Goal: Find specific page/section: Find specific page/section

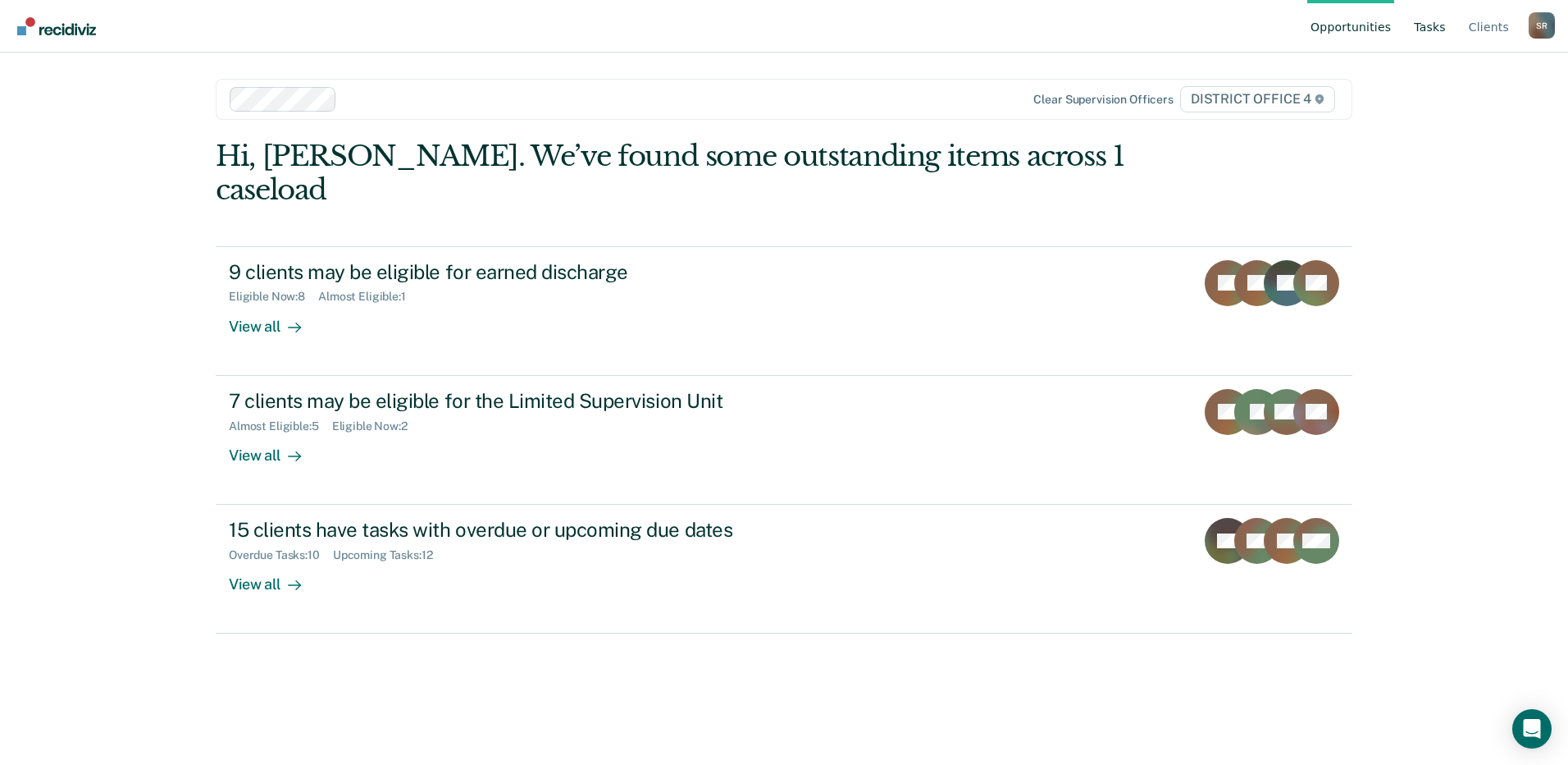
click at [1421, 25] on link "Tasks" at bounding box center [1430, 26] width 39 height 53
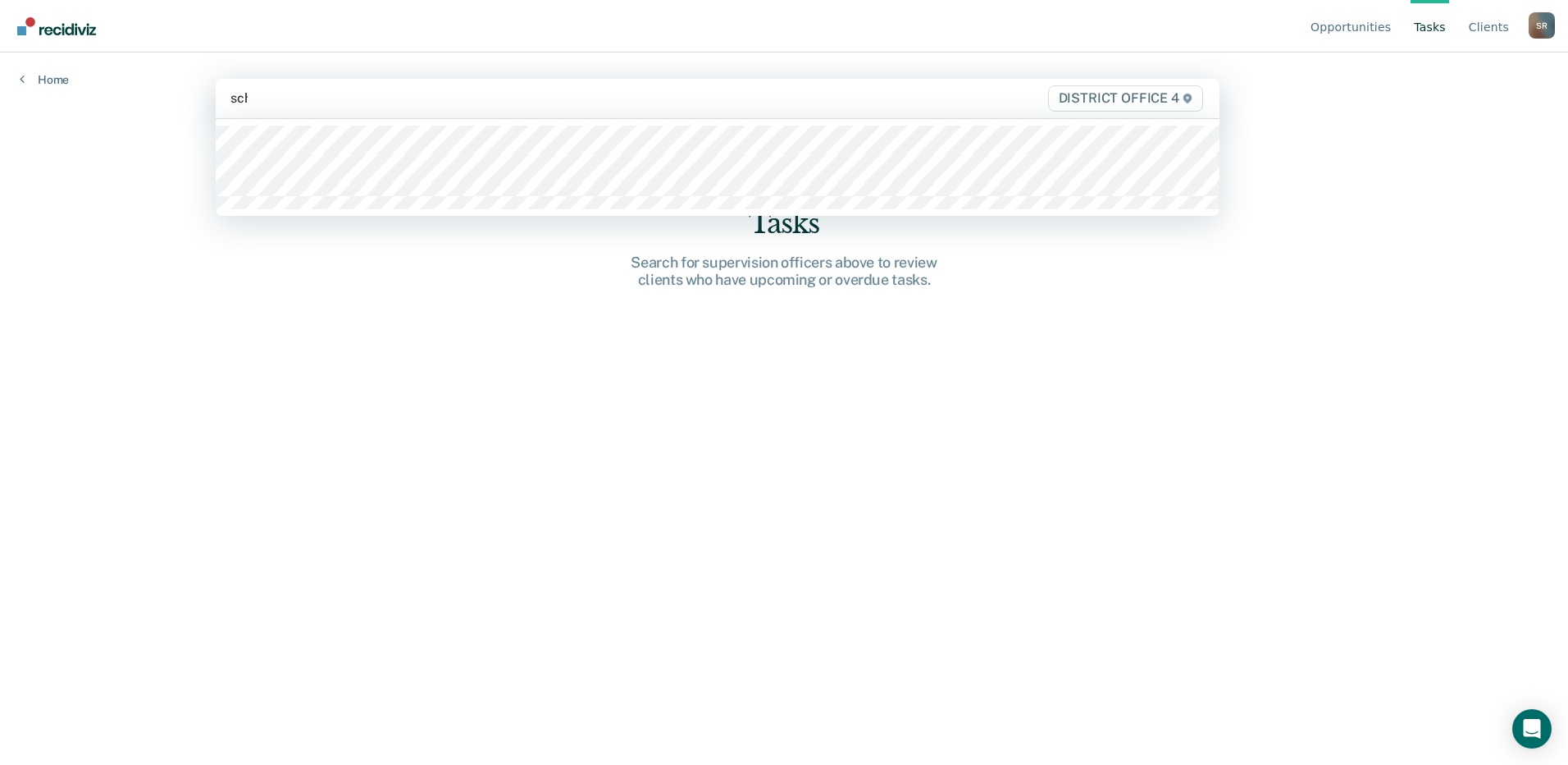
type input "schu"
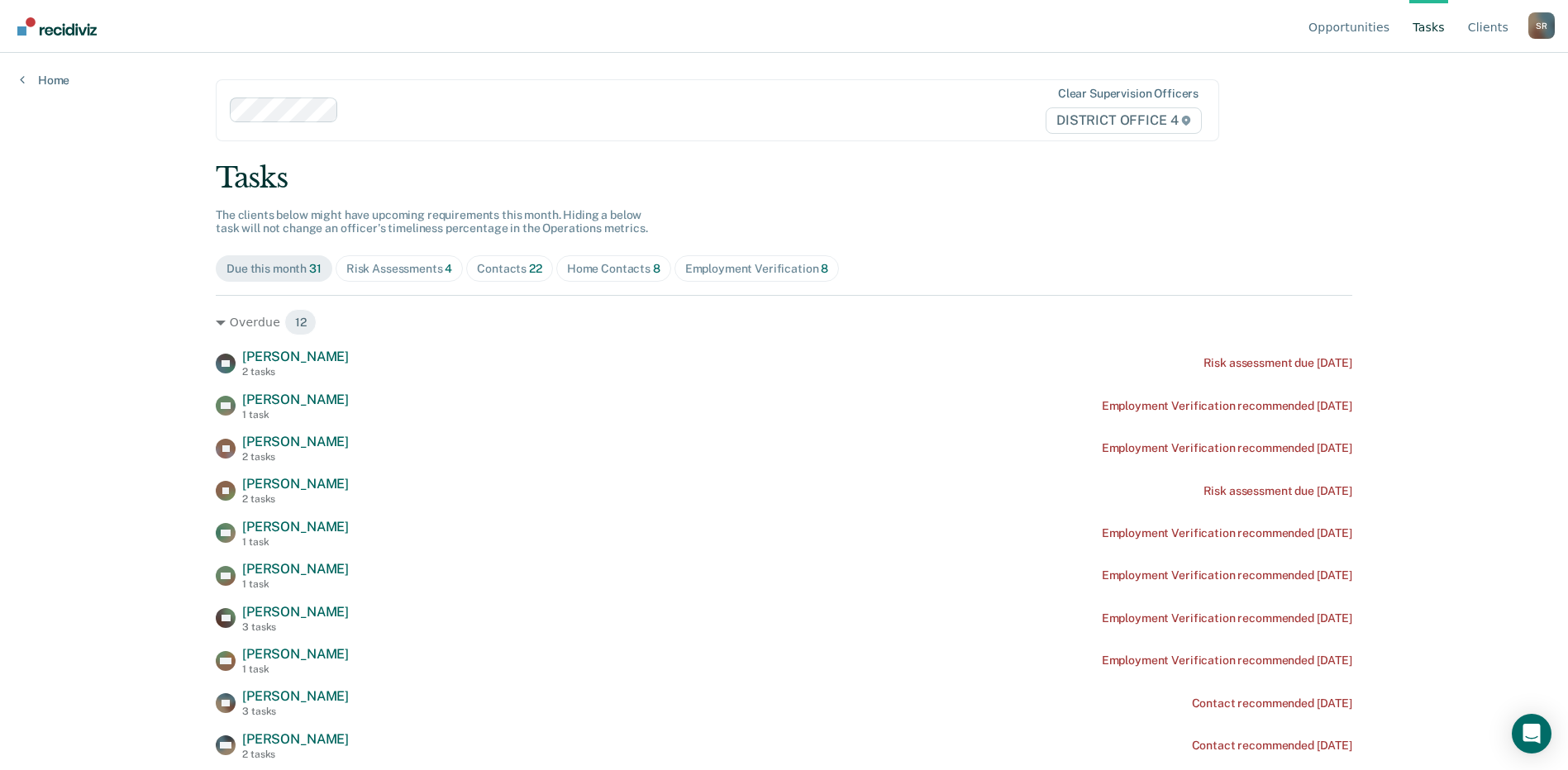
click at [445, 270] on span "4" at bounding box center [448, 269] width 8 height 14
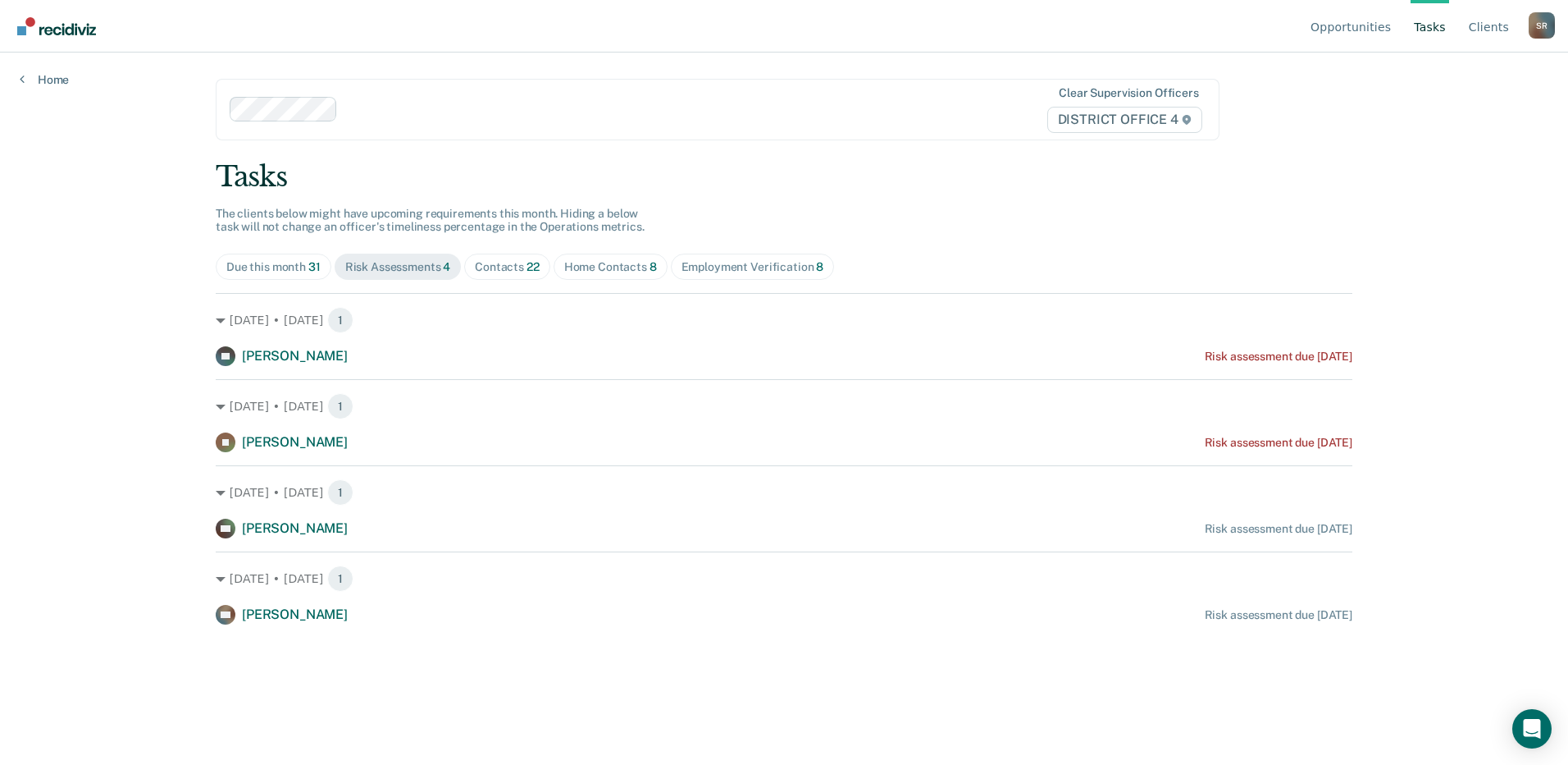
click at [509, 278] on span "Contacts 22" at bounding box center [507, 266] width 86 height 26
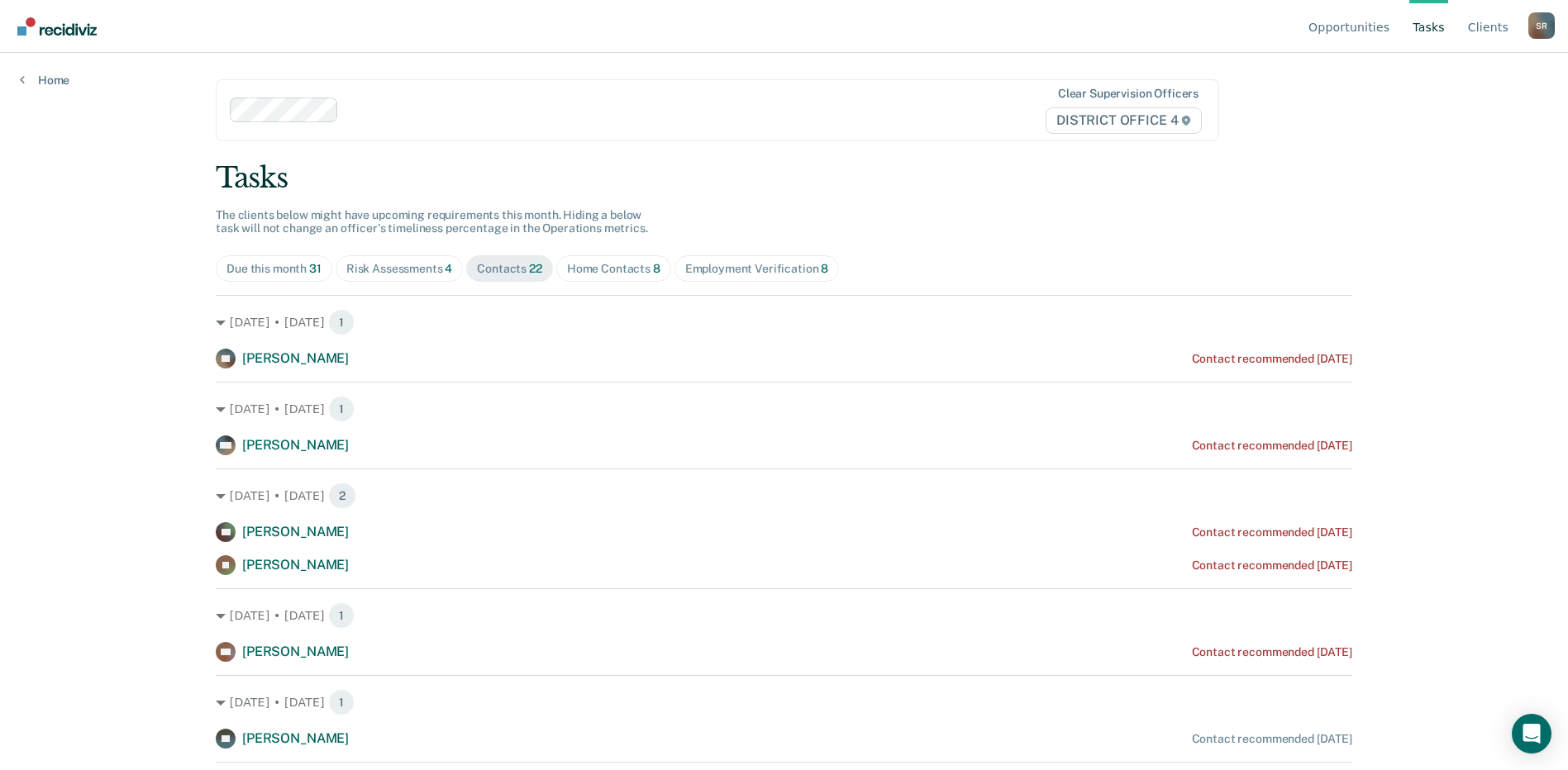
click at [602, 270] on div "Home Contacts 8" at bounding box center [613, 269] width 93 height 14
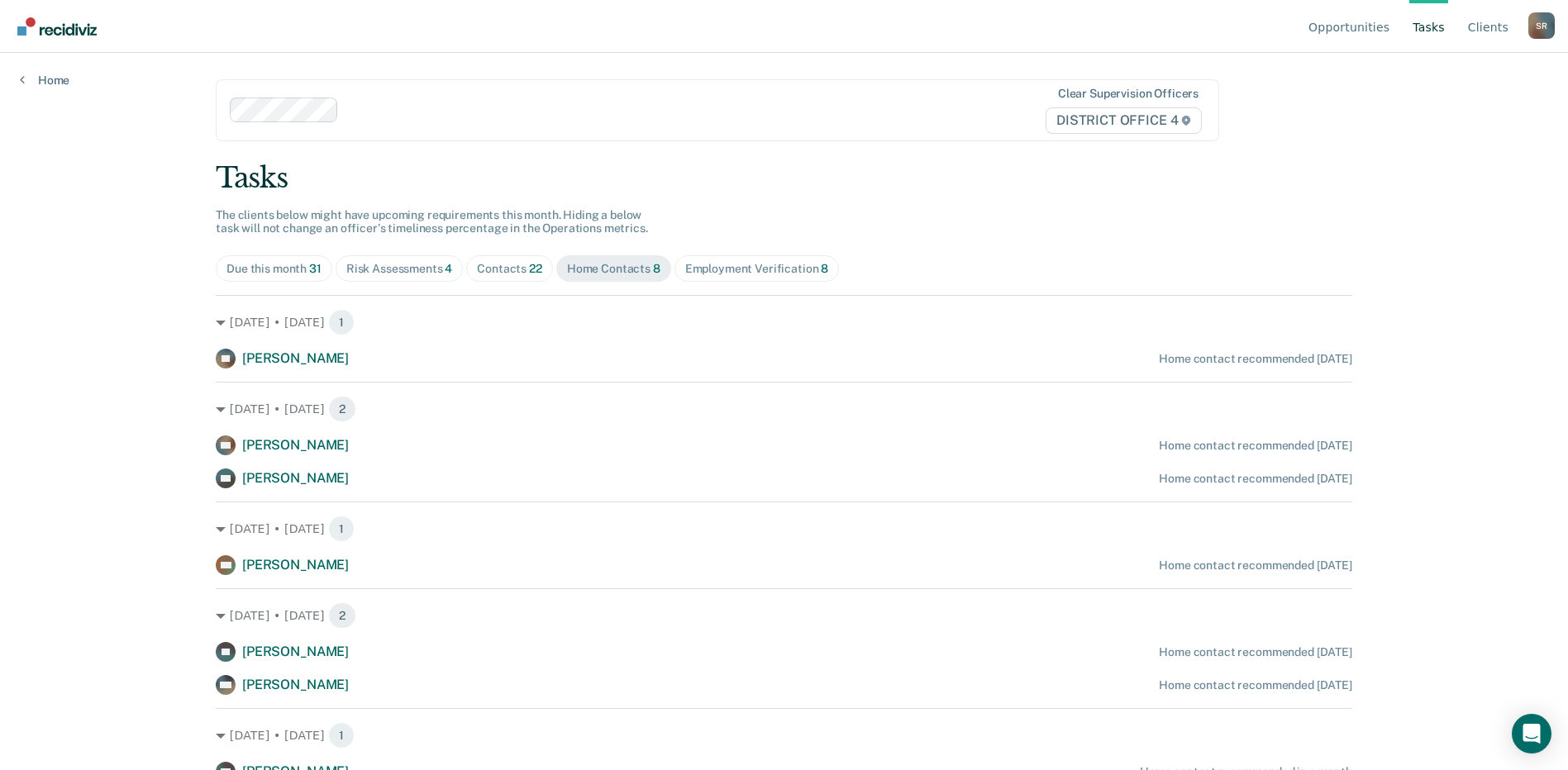
click at [362, 112] on div at bounding box center [628, 110] width 565 height 19
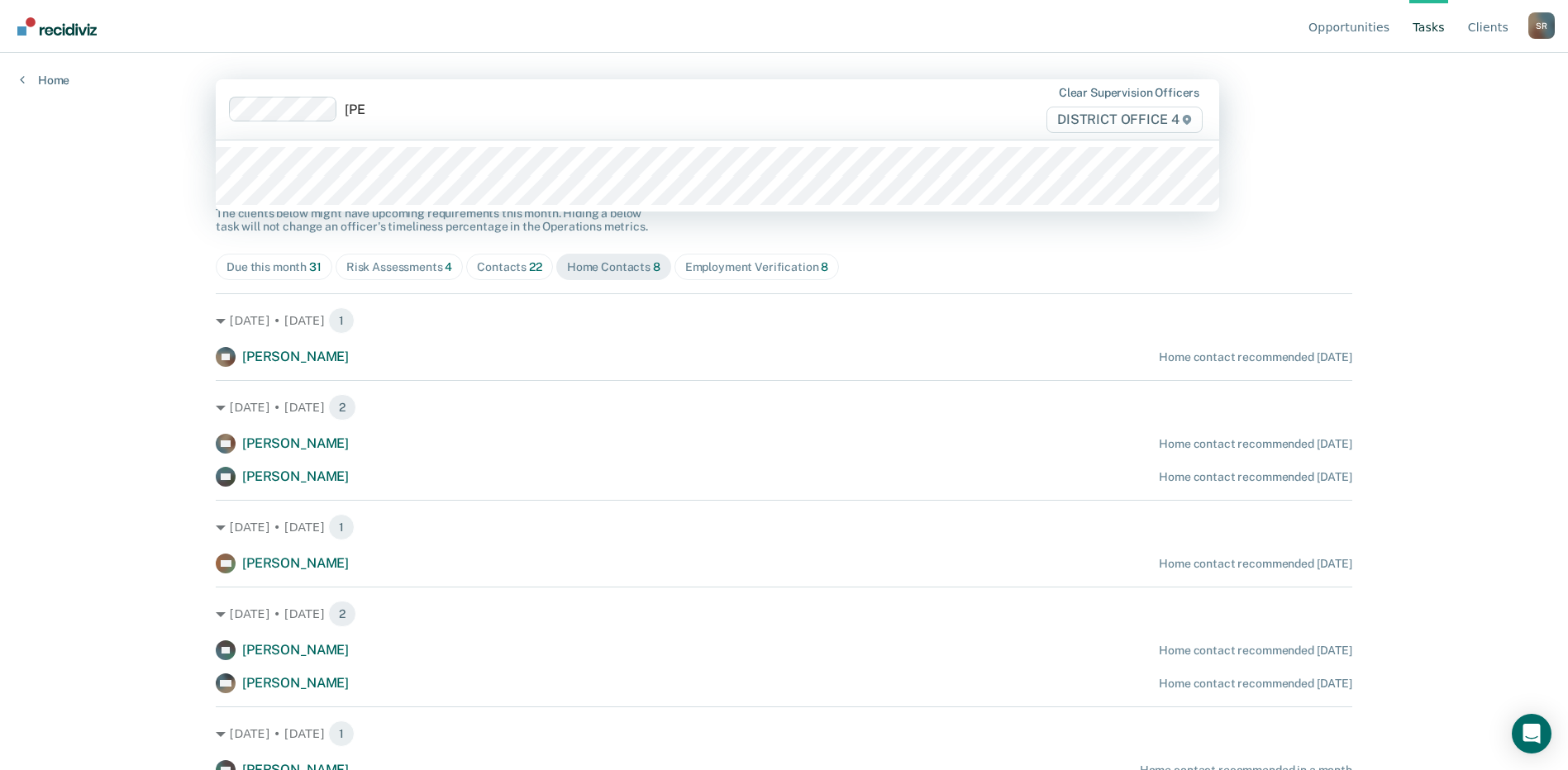
type input "[PERSON_NAME]"
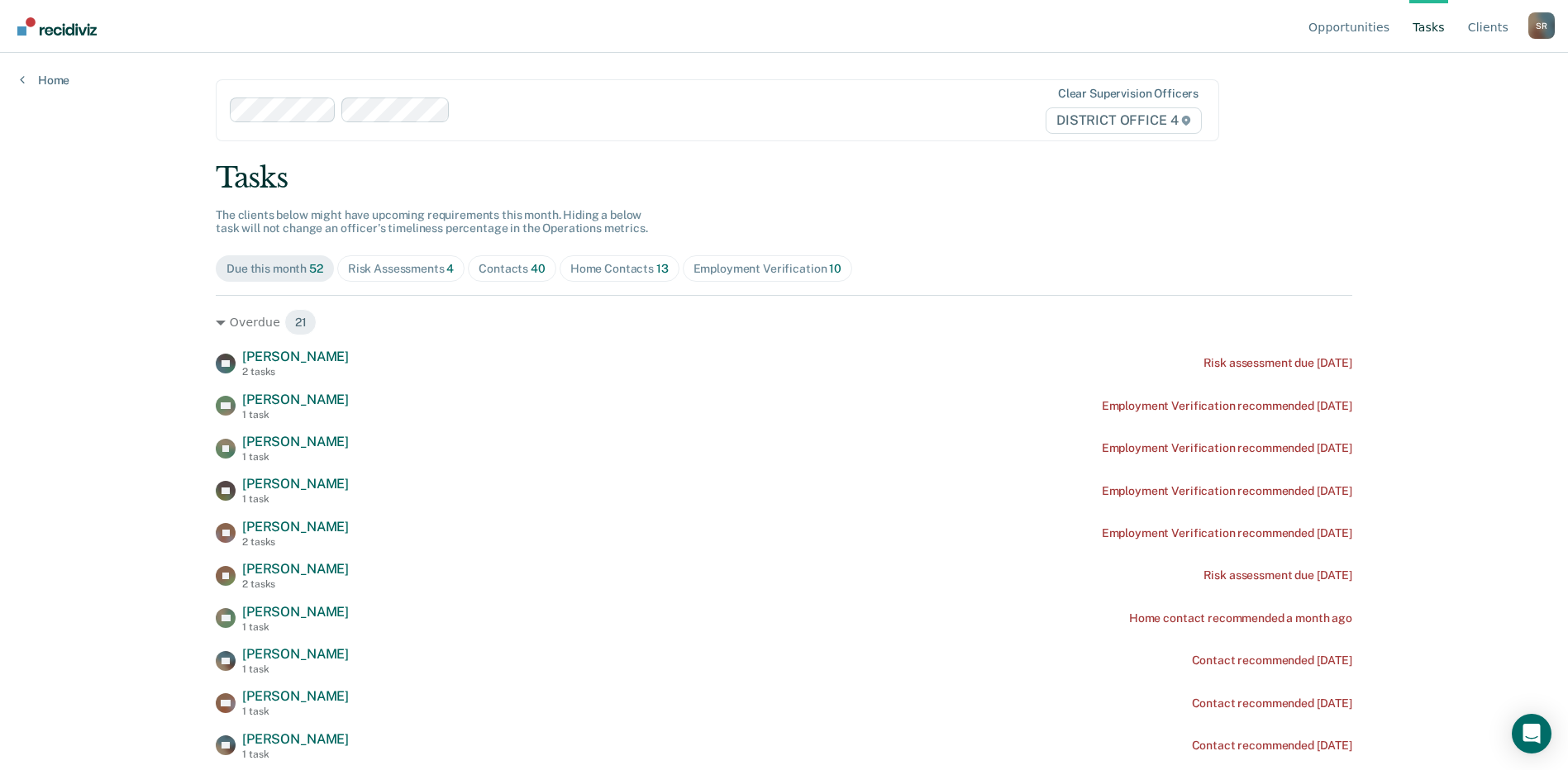
click at [602, 268] on div "Home Contacts 13" at bounding box center [619, 269] width 98 height 14
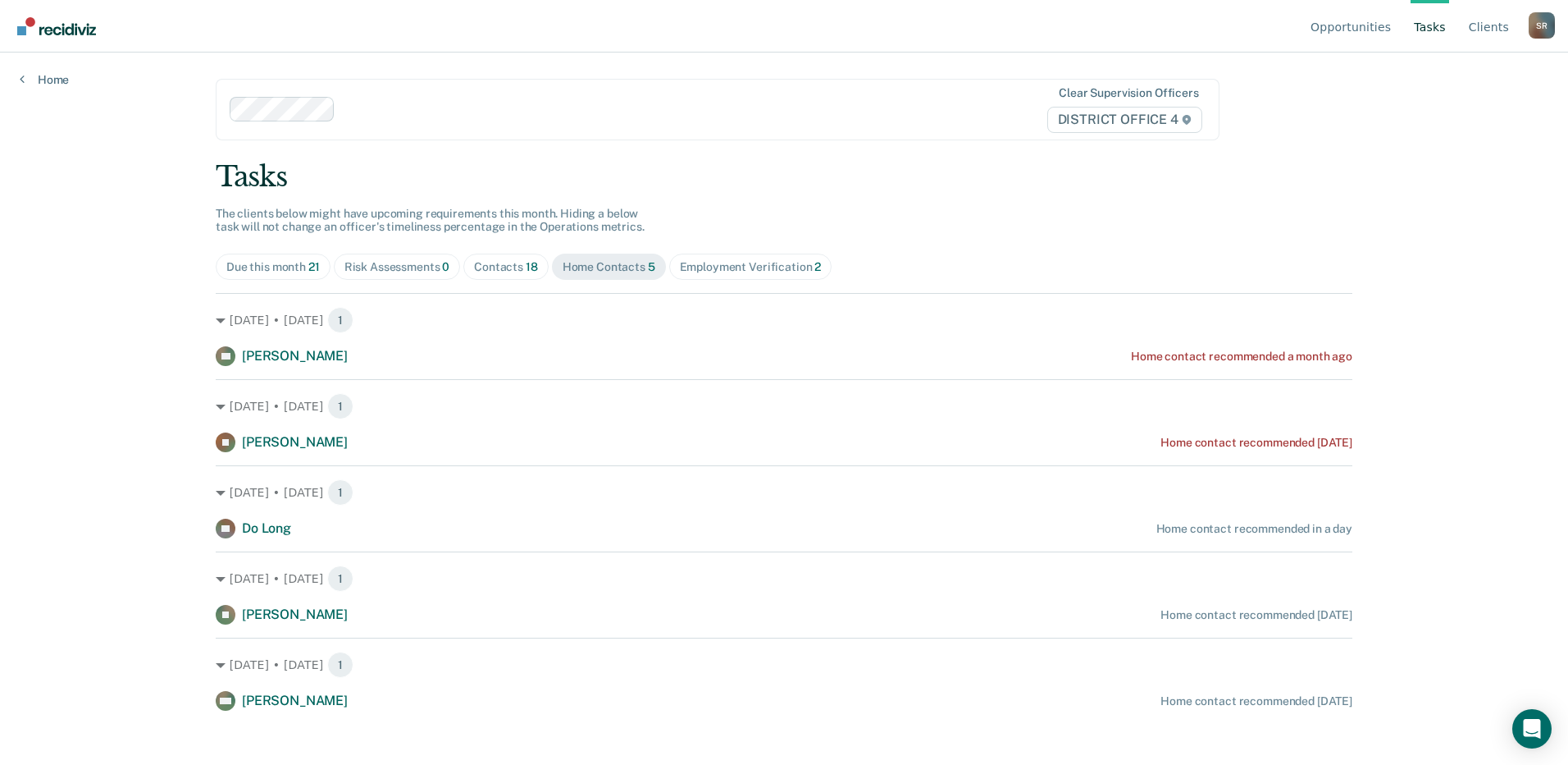
click at [445, 102] on div at bounding box center [626, 109] width 569 height 18
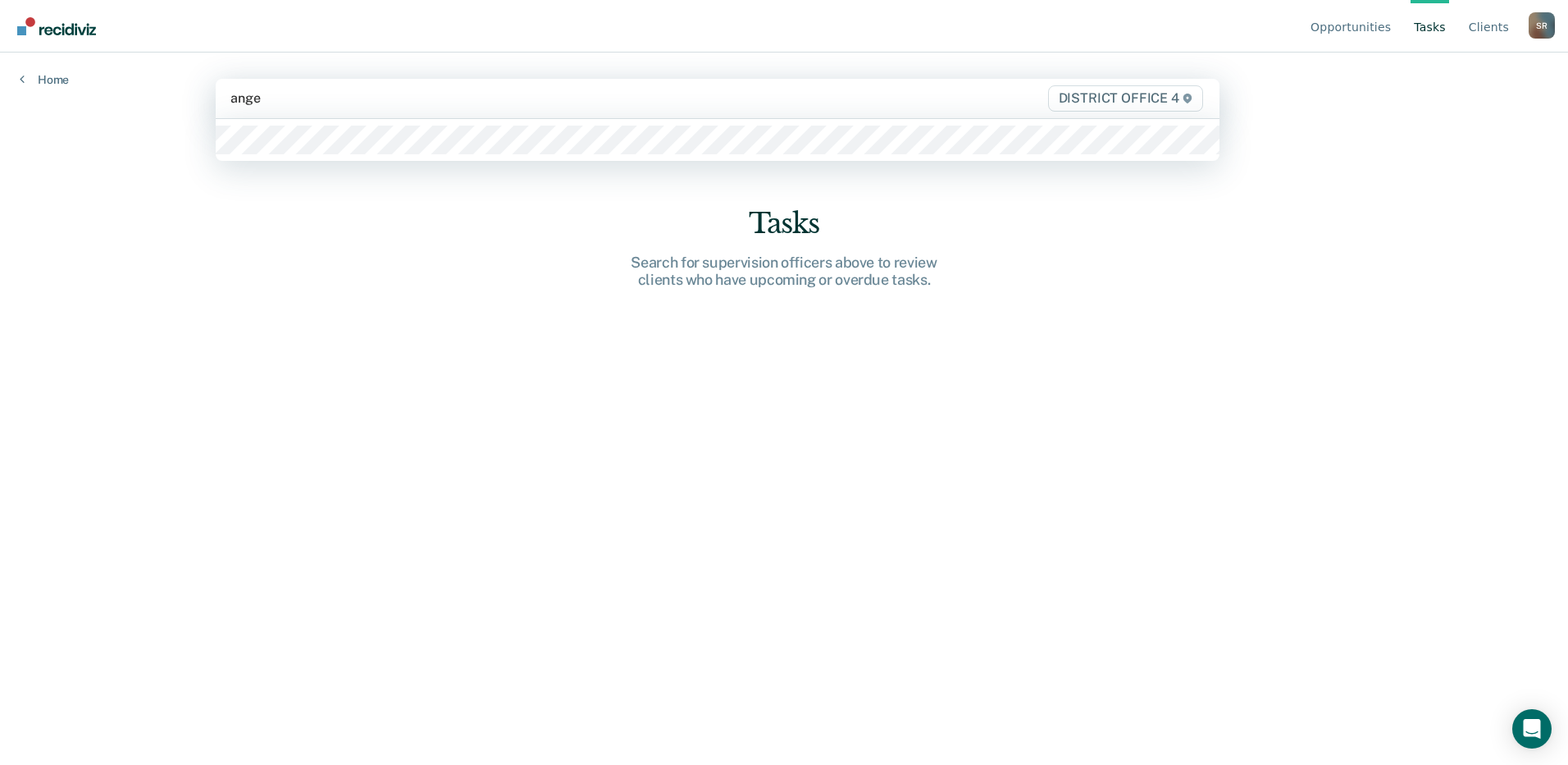
type input "angel"
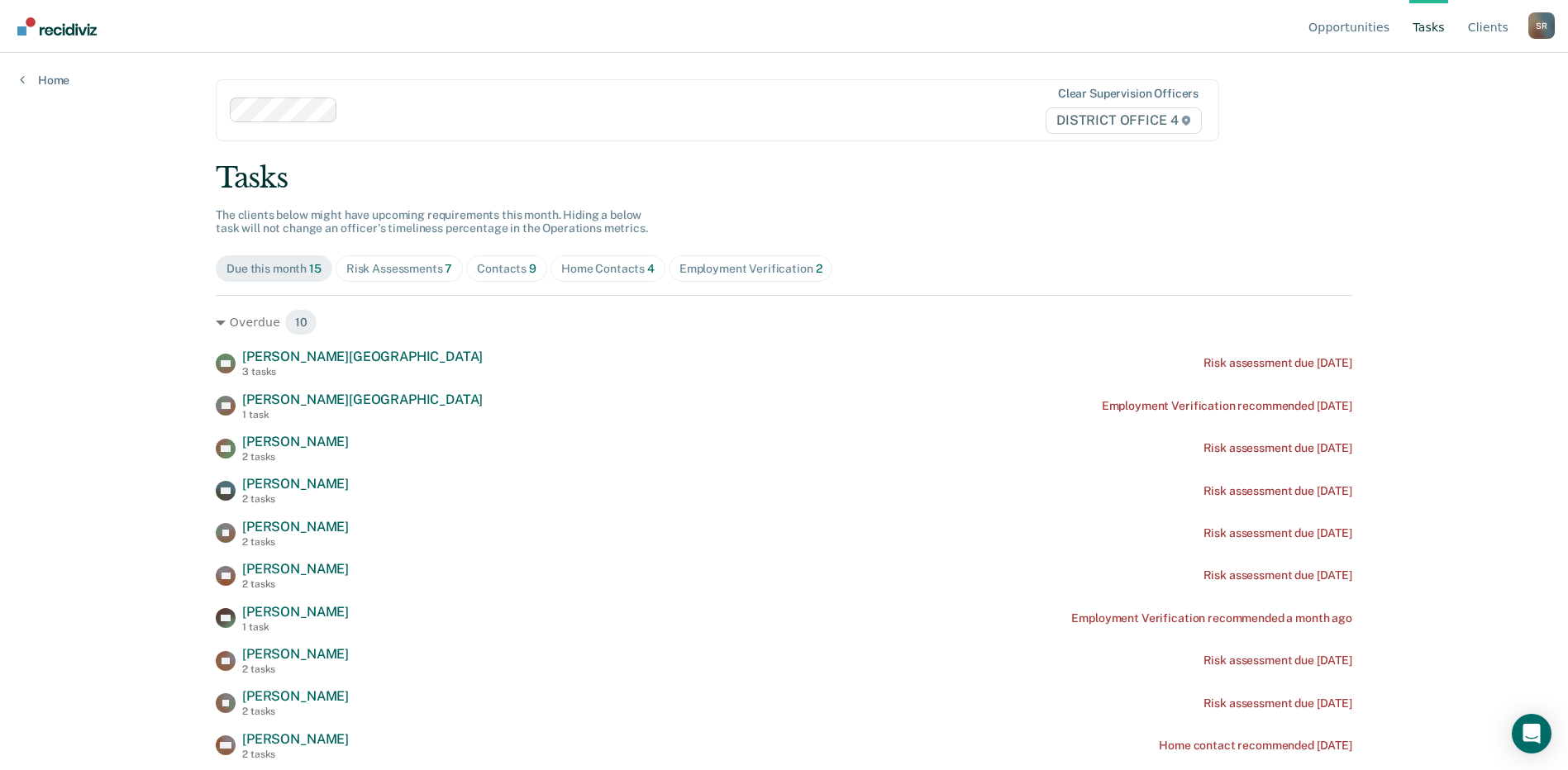
click at [580, 272] on div "Home Contacts 4" at bounding box center [607, 269] width 93 height 14
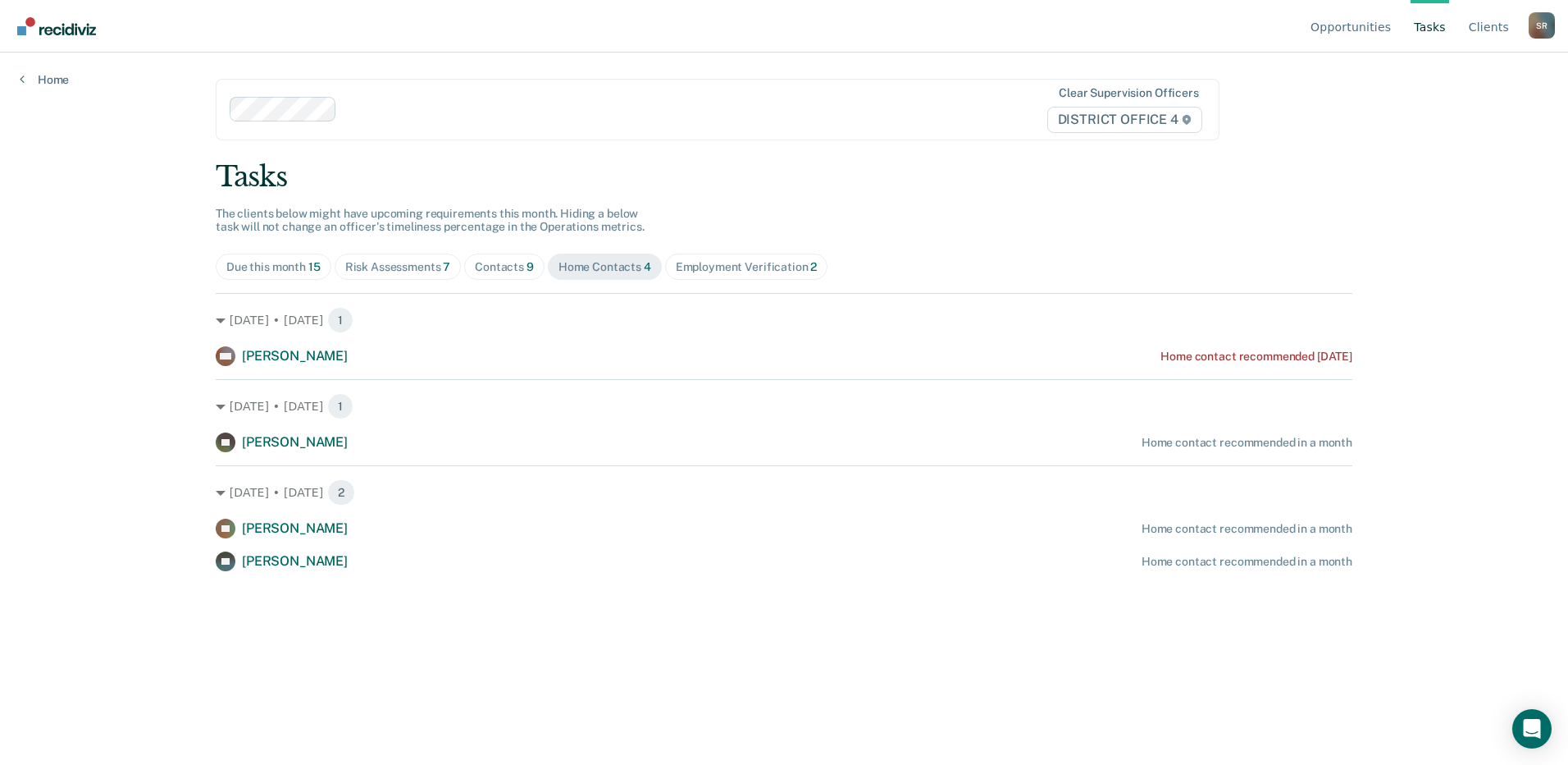
click at [484, 273] on div "Contacts 9" at bounding box center [504, 267] width 59 height 14
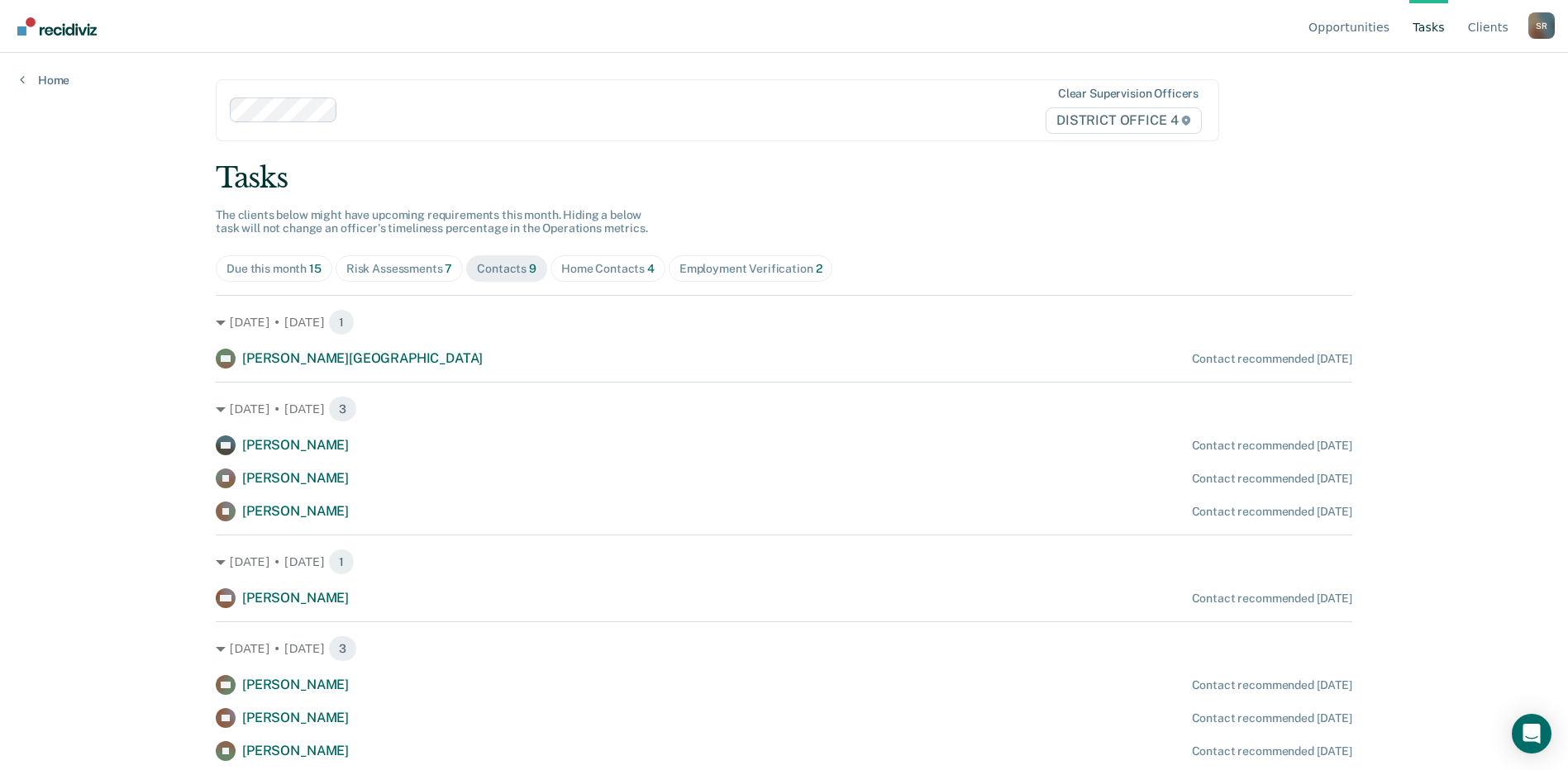
click at [589, 264] on div "Home Contacts 4" at bounding box center [607, 269] width 93 height 14
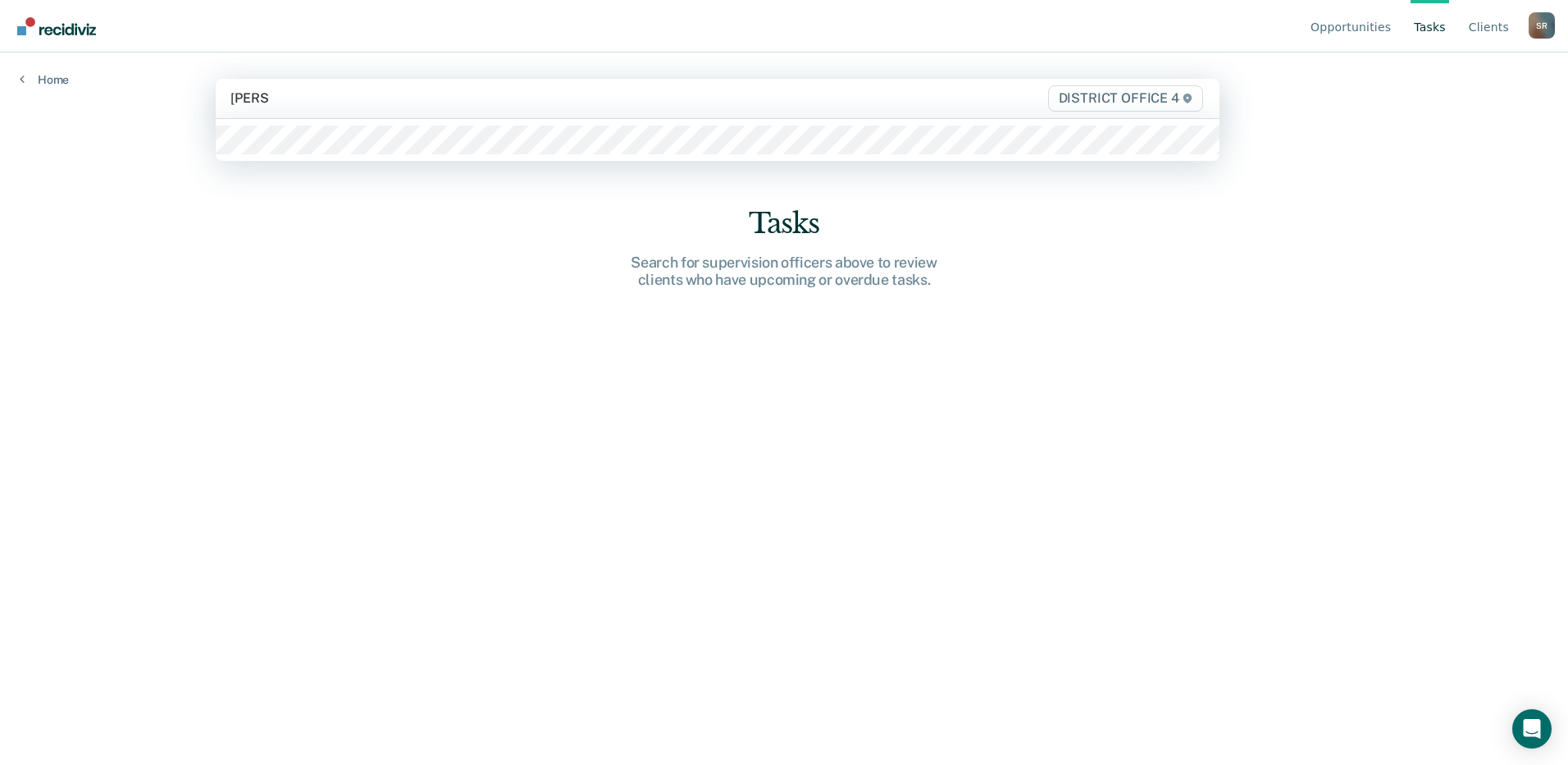
type input "[PERSON_NAME]"
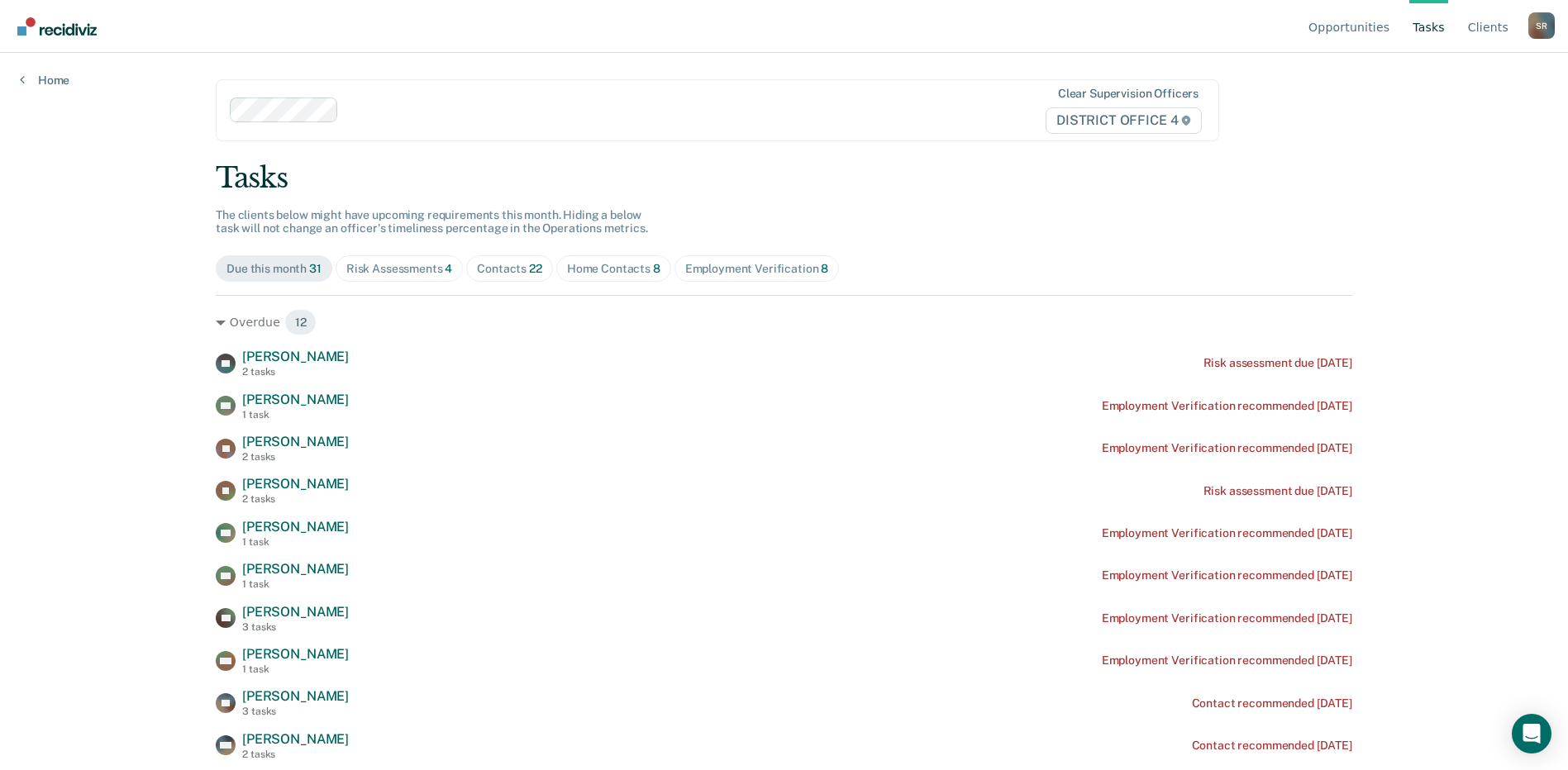
click at [597, 266] on div "Home Contacts 8" at bounding box center [613, 269] width 93 height 14
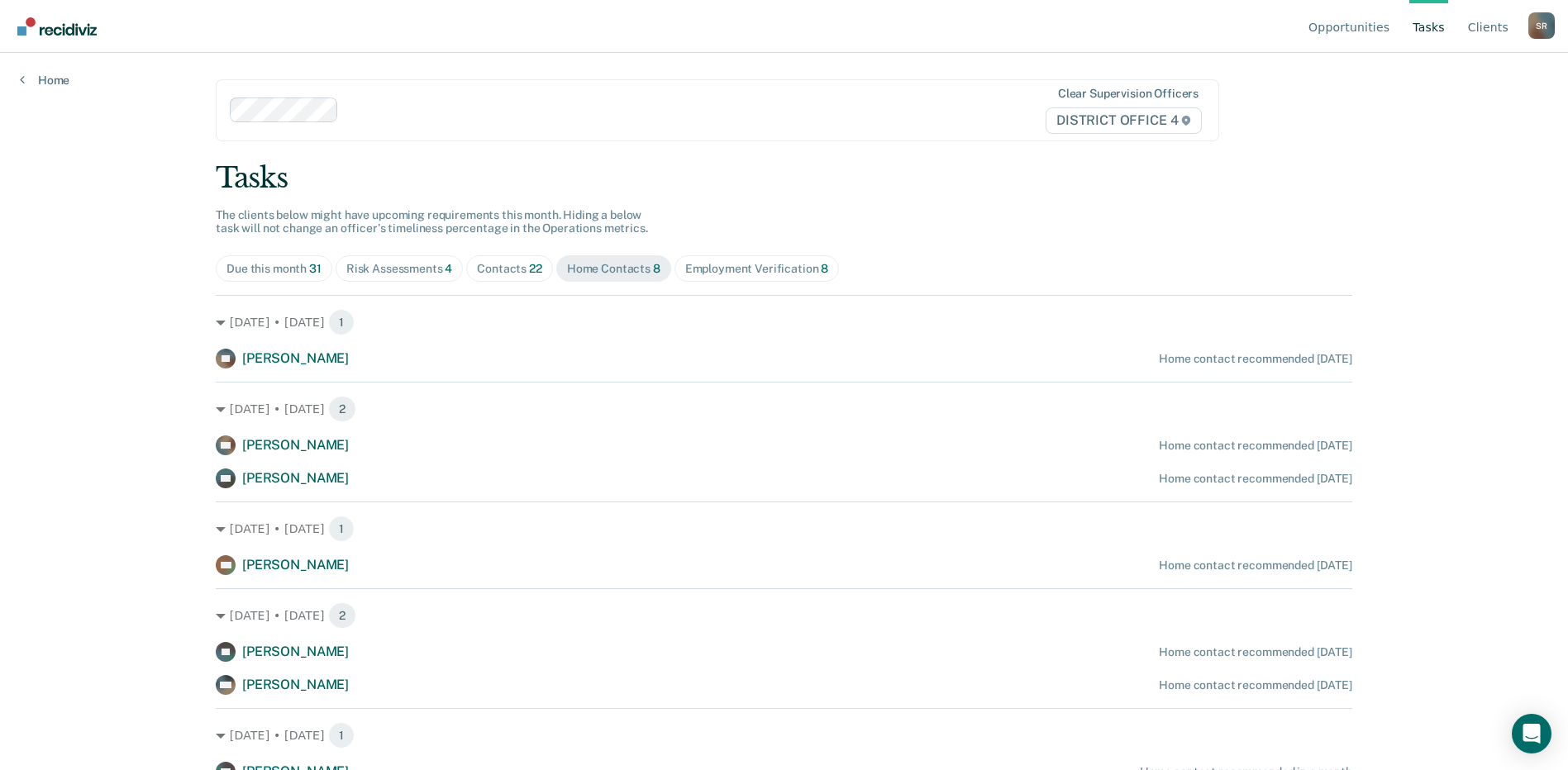
scroll to position [98, 0]
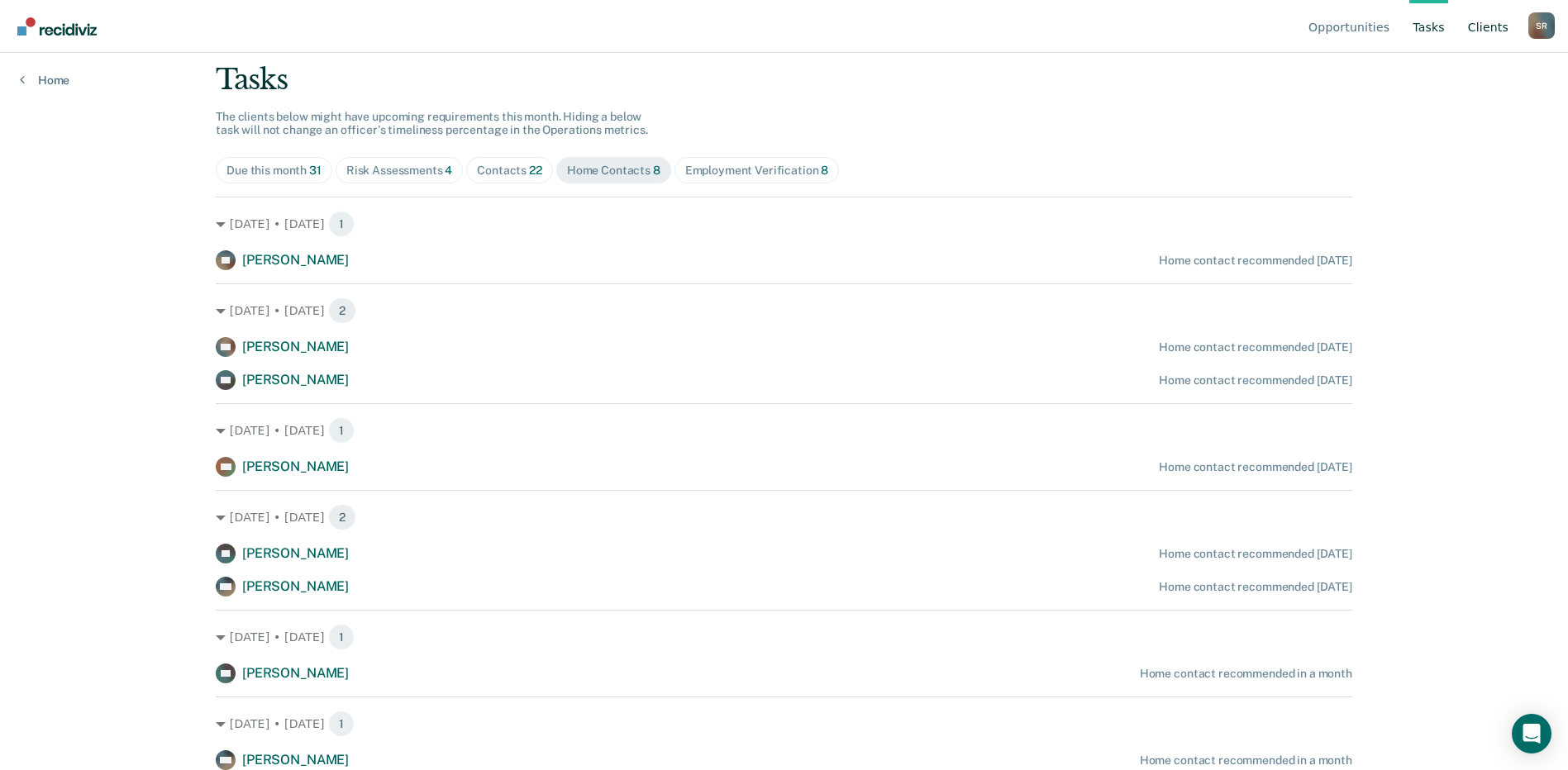
click at [1472, 31] on link "Client s" at bounding box center [1488, 26] width 47 height 53
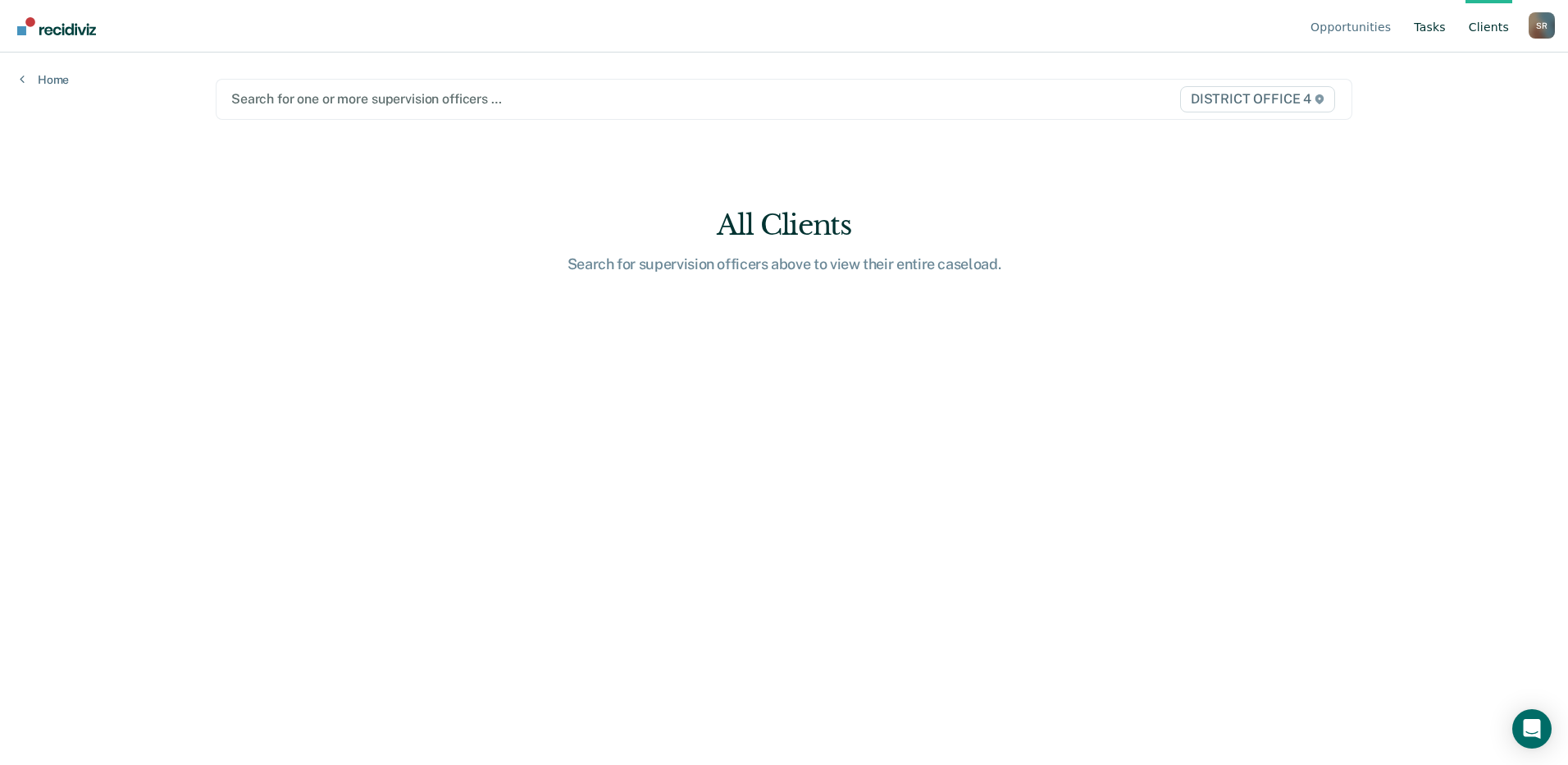
click at [1434, 29] on link "Tasks" at bounding box center [1430, 26] width 39 height 53
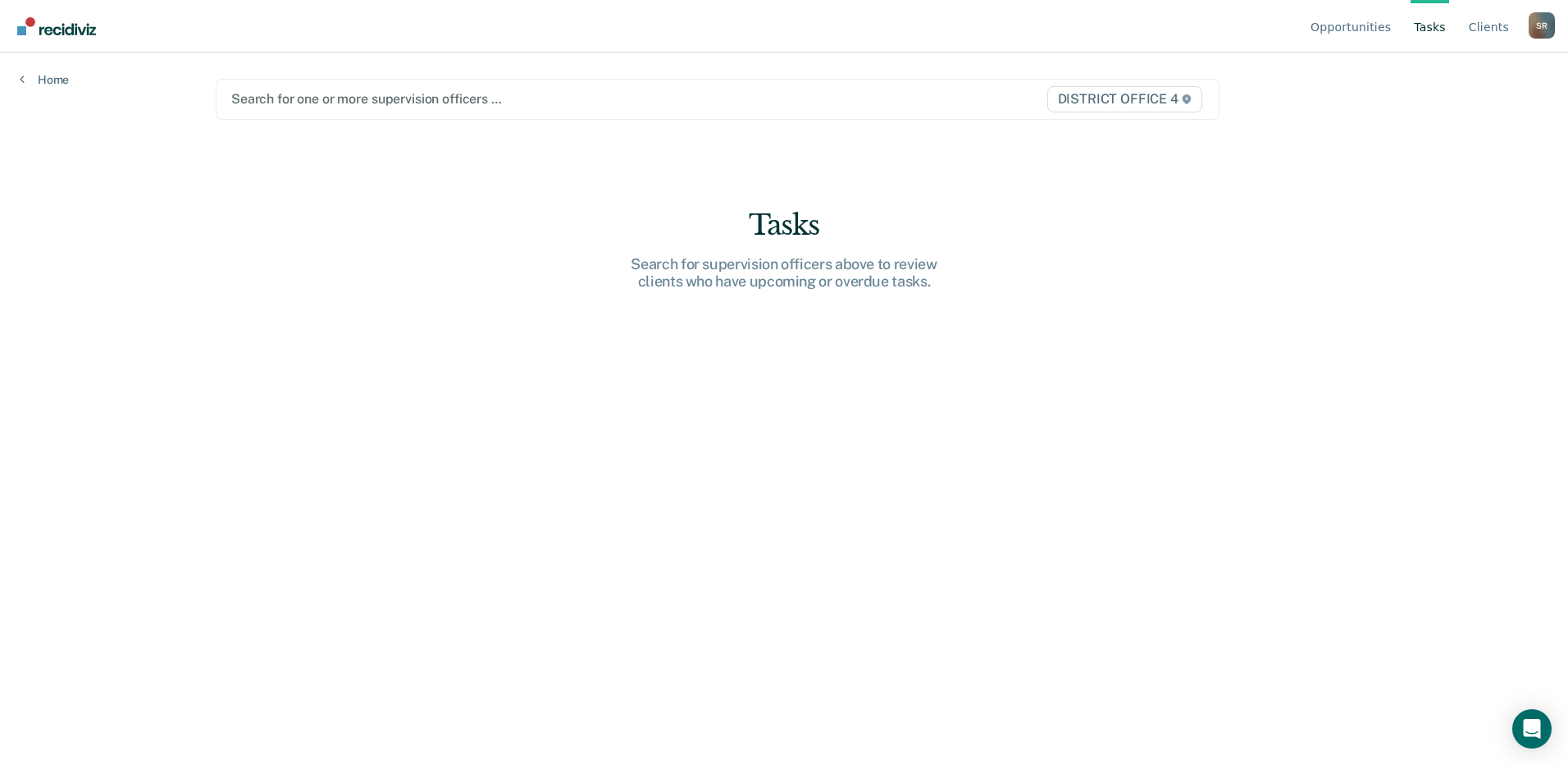
click at [445, 110] on div "Search for one or more supervision officers …" at bounding box center [572, 99] width 683 height 22
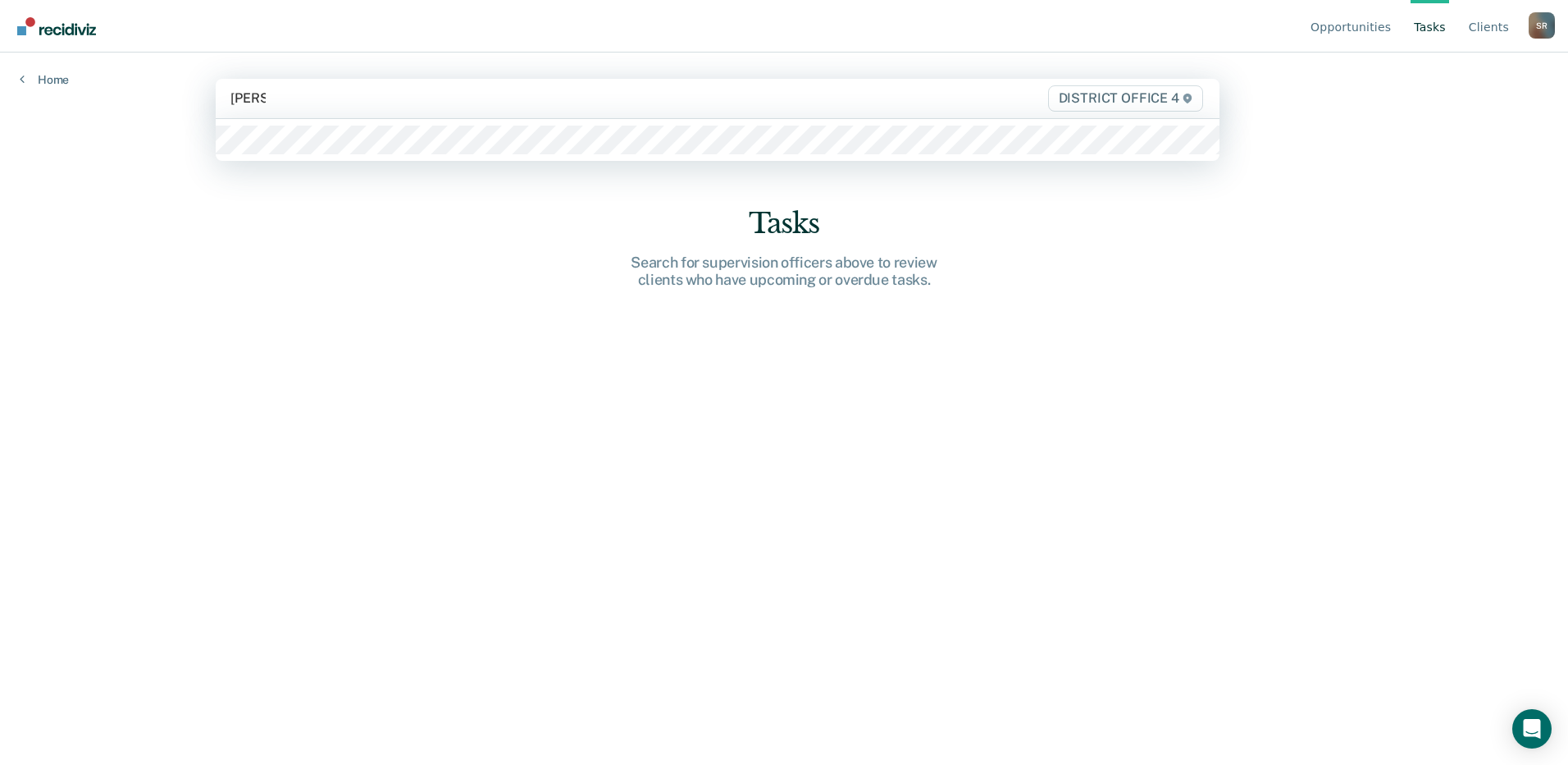
type input "[PERSON_NAME]"
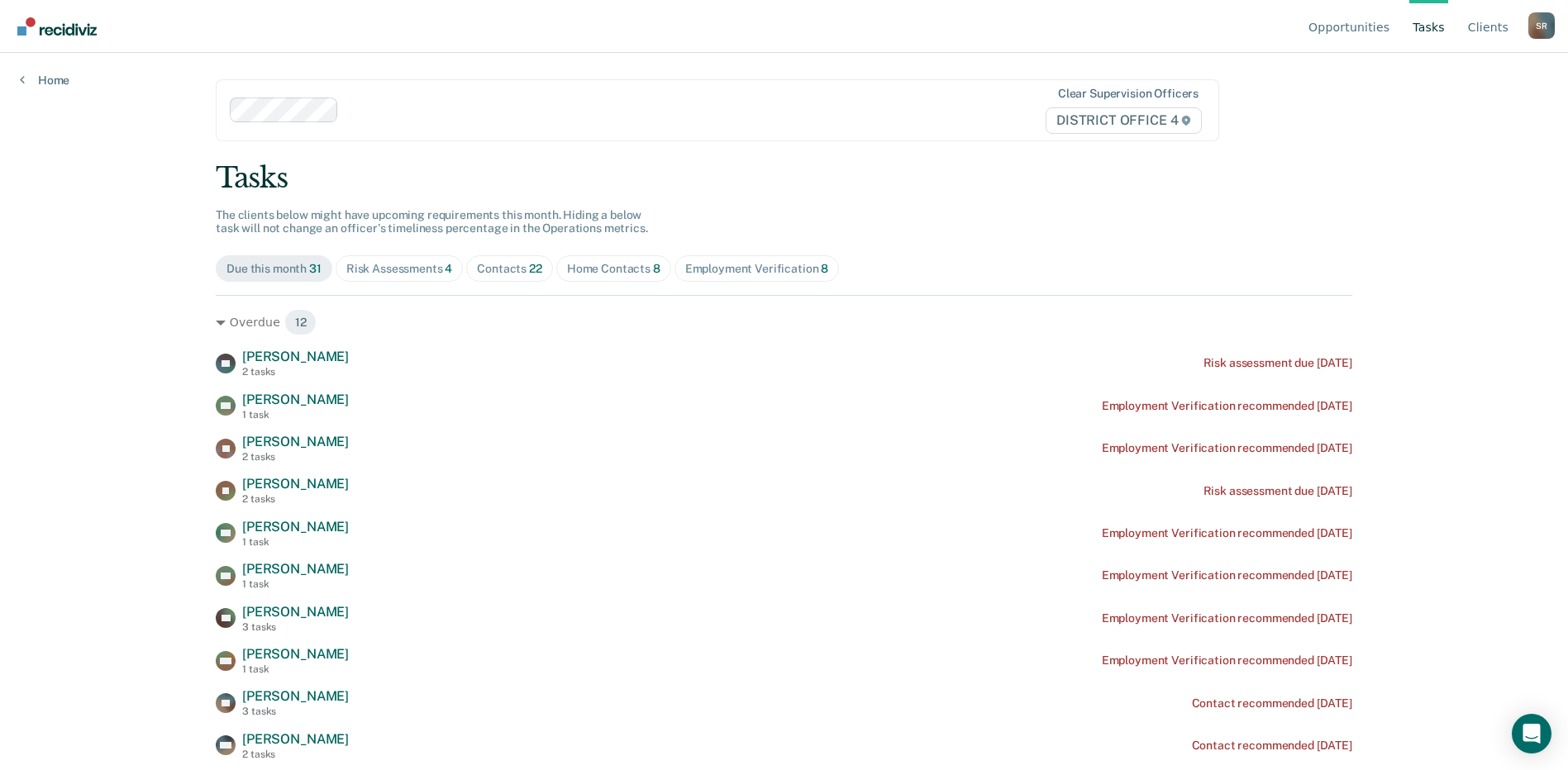
click at [488, 271] on div "Contacts 22" at bounding box center [509, 269] width 65 height 14
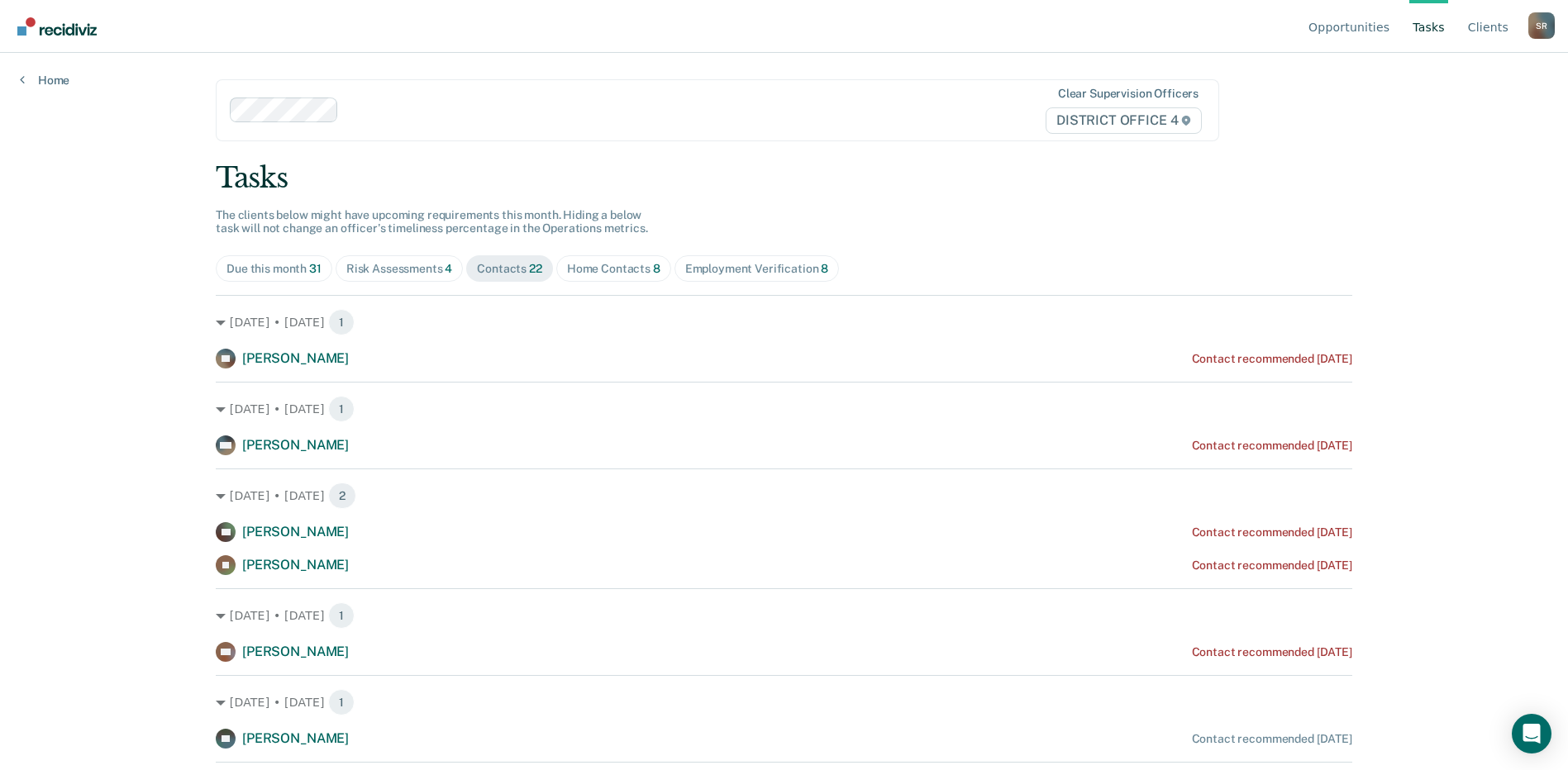
click at [397, 119] on div at bounding box center [628, 110] width 565 height 19
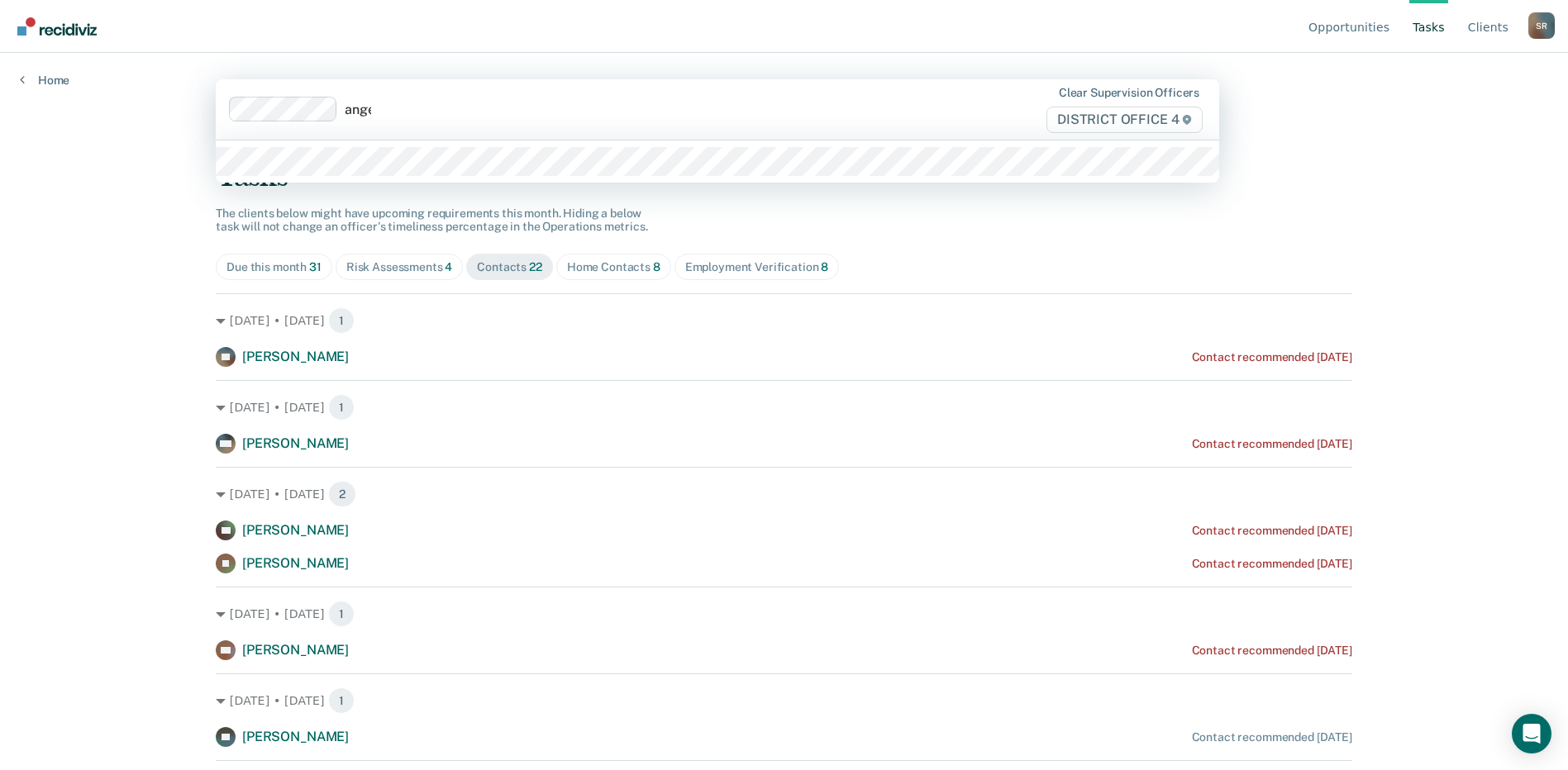
type input "angel"
click at [384, 113] on div at bounding box center [627, 109] width 566 height 19
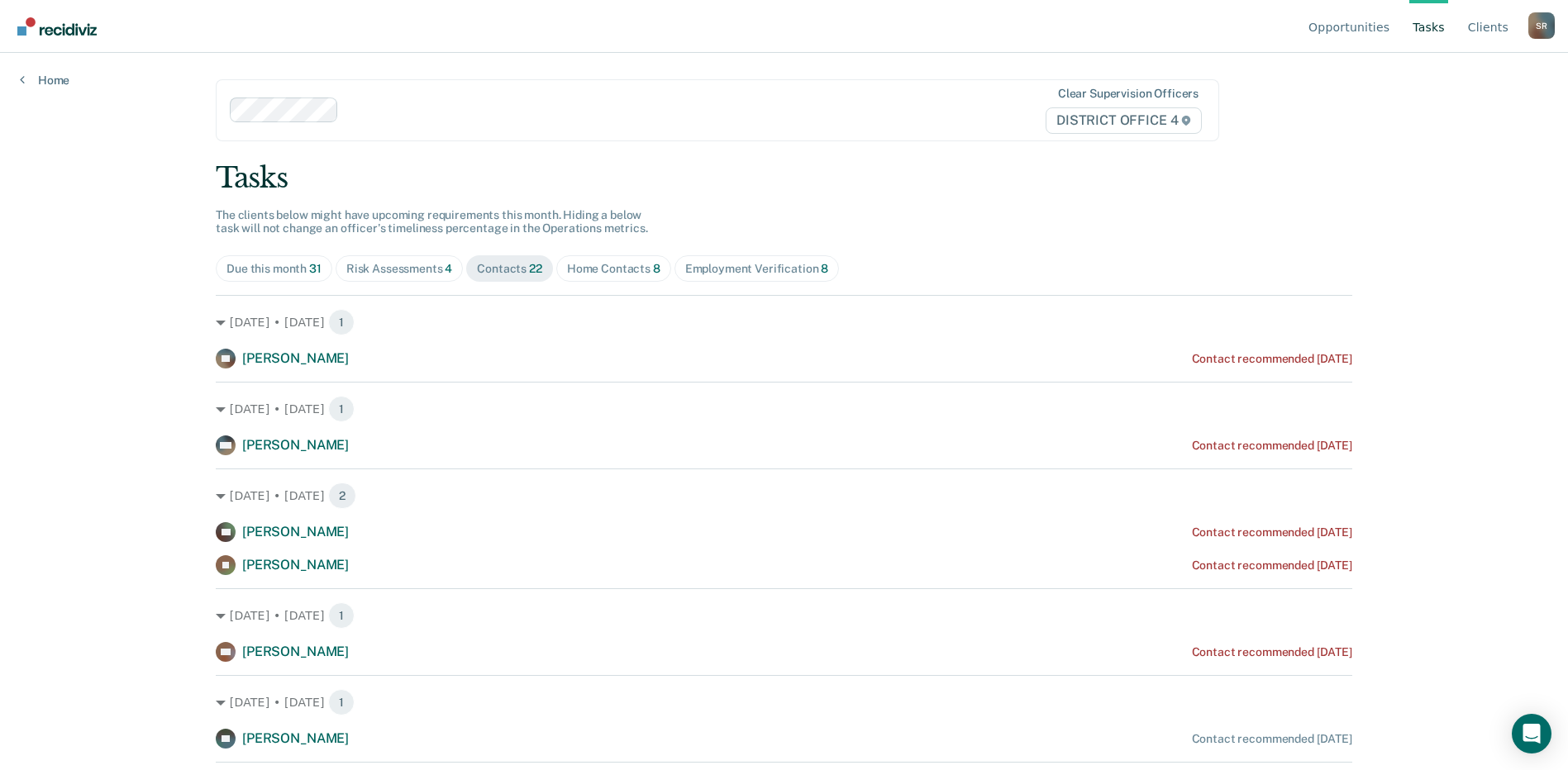
click at [601, 263] on div "Home Contacts 8" at bounding box center [613, 269] width 93 height 14
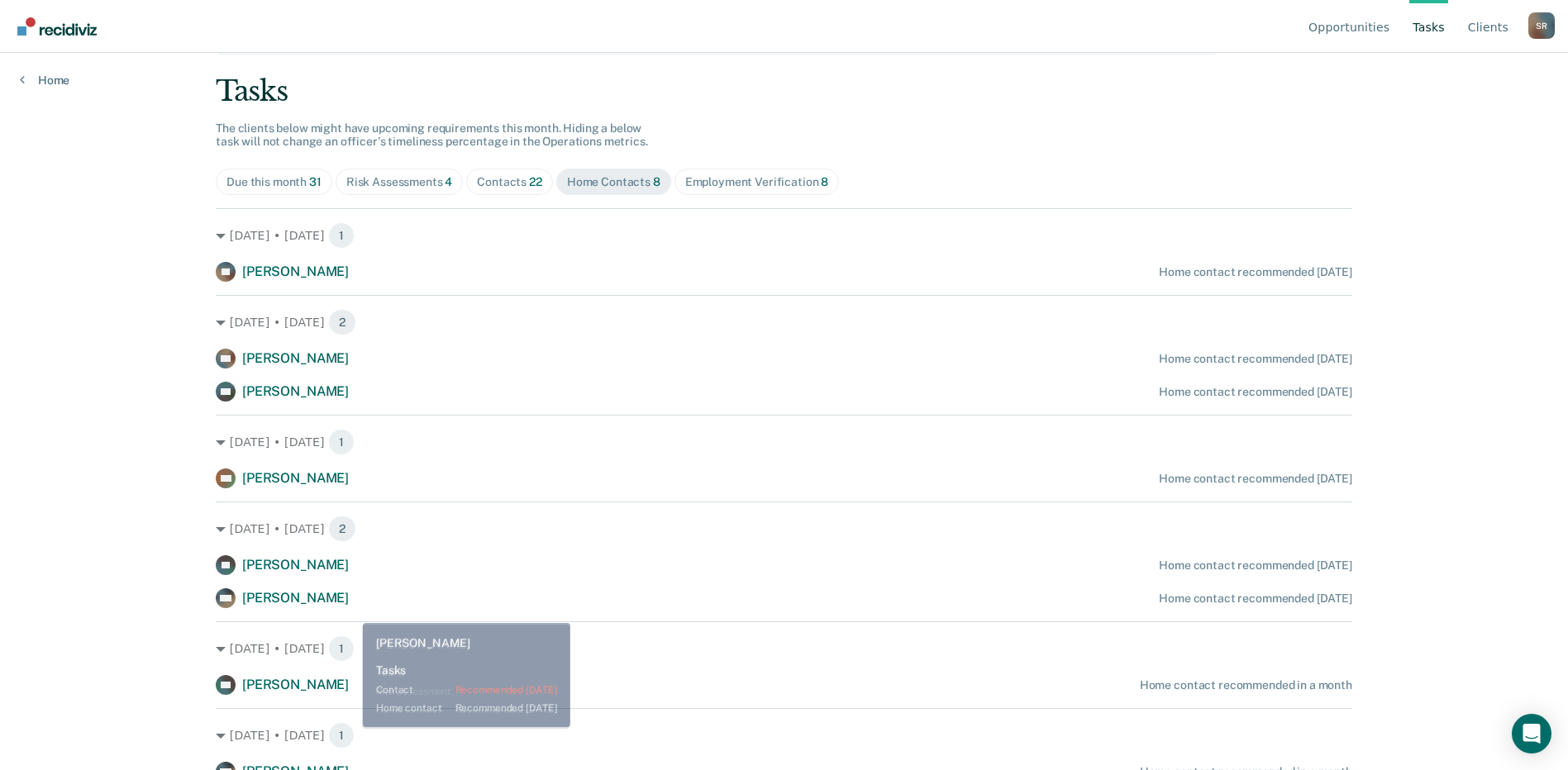
scroll to position [98, 0]
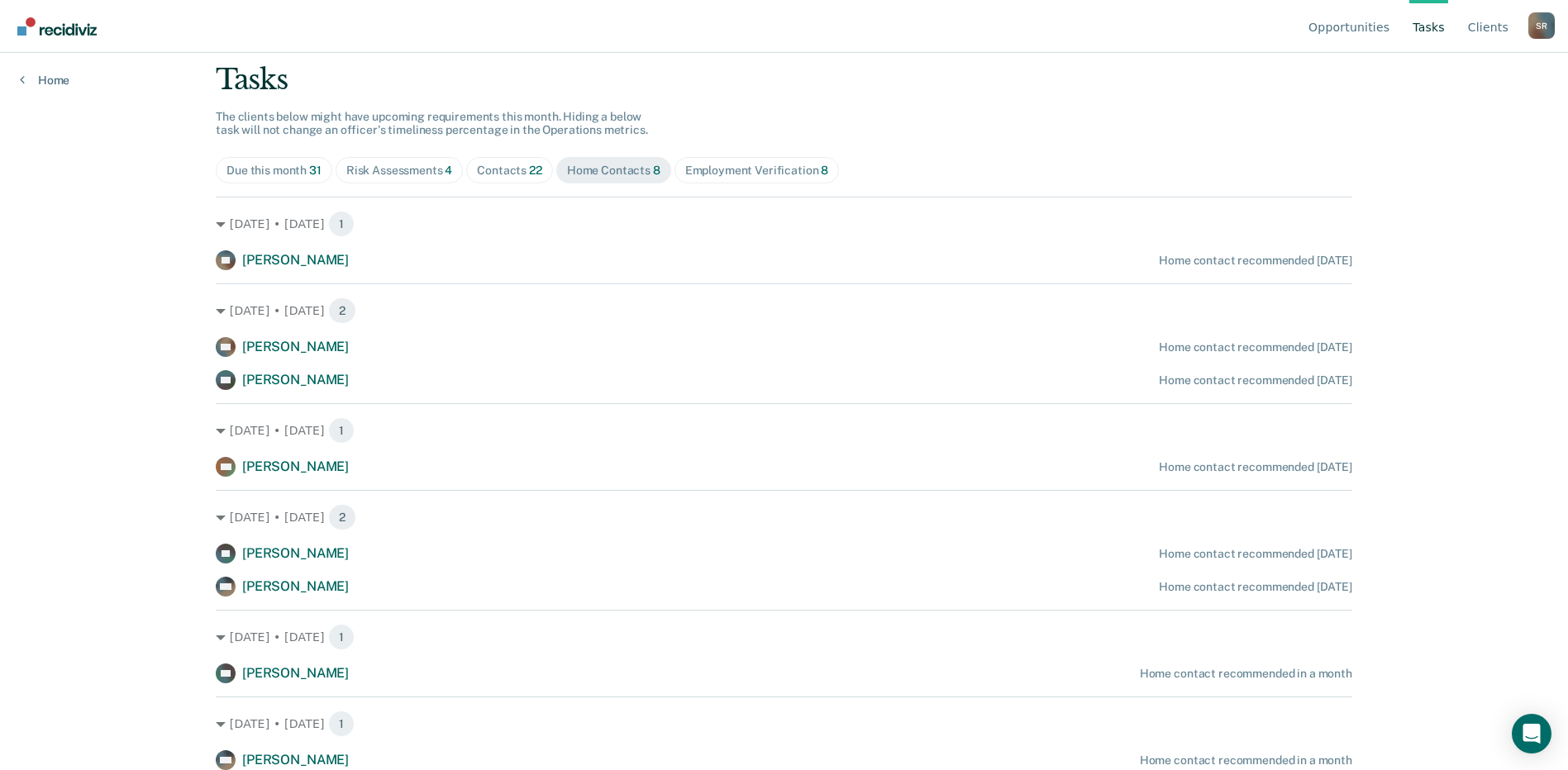
click at [513, 168] on div "Contacts 22" at bounding box center [509, 170] width 65 height 14
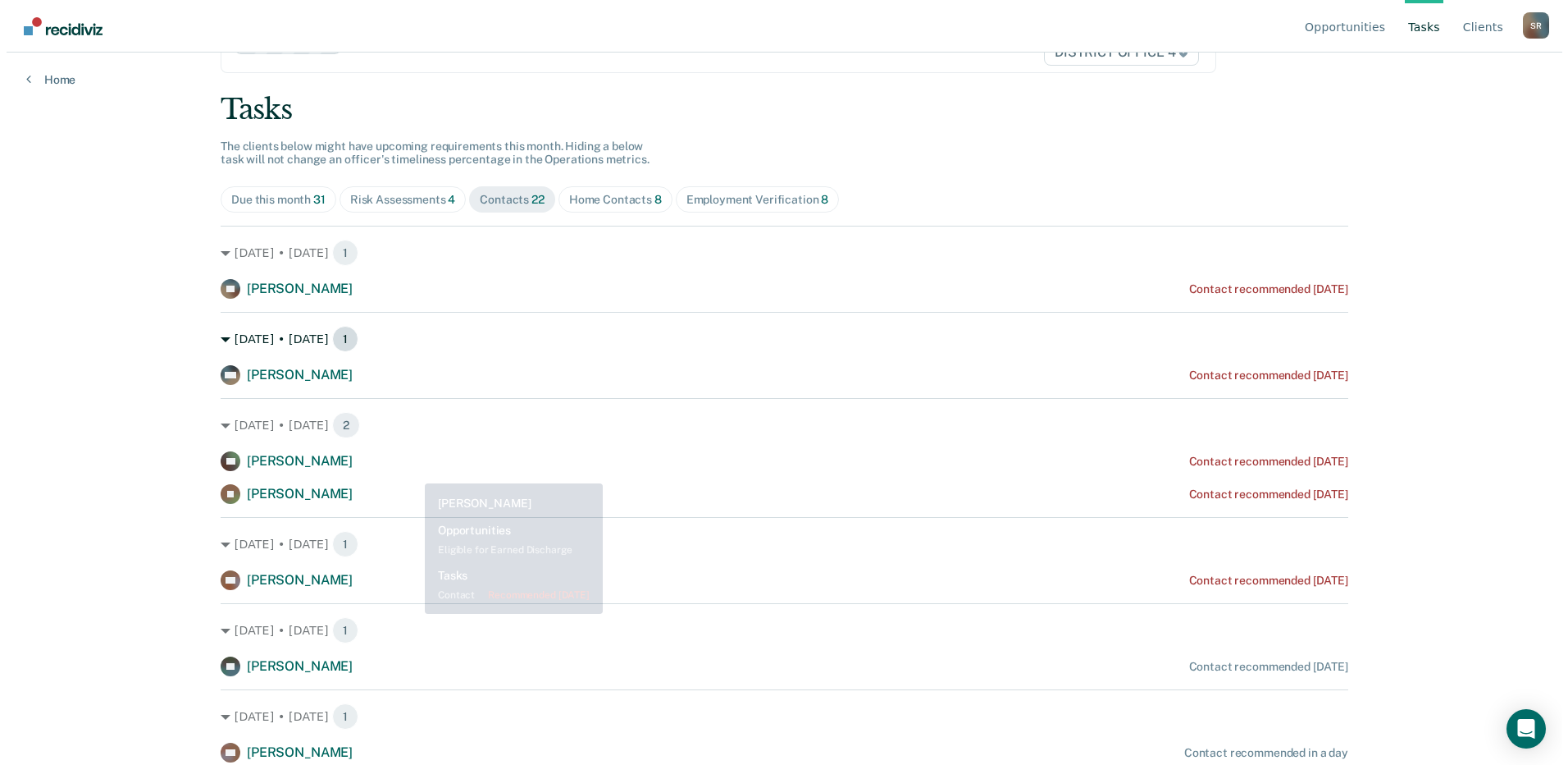
scroll to position [0, 0]
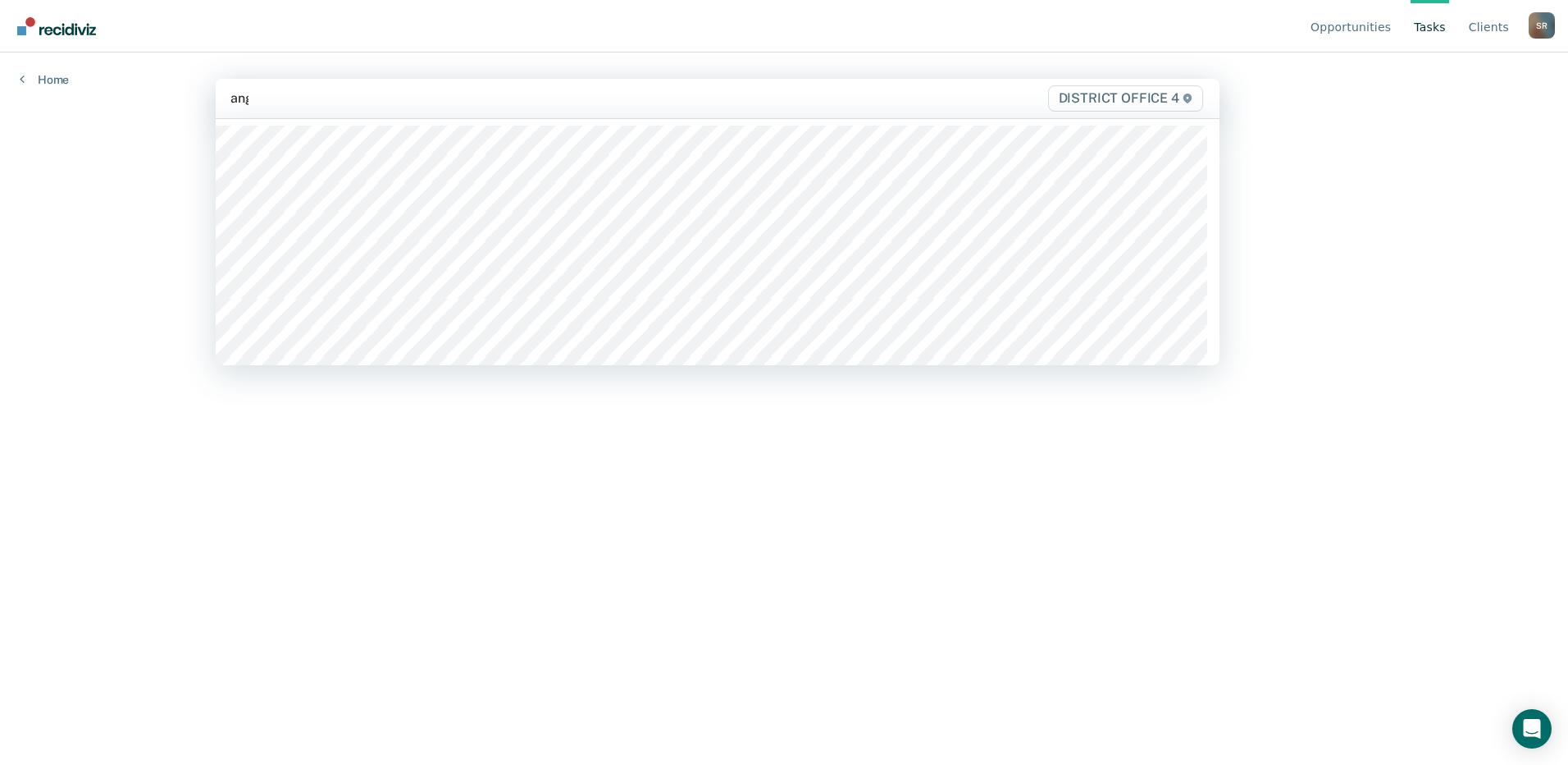
type input "angel"
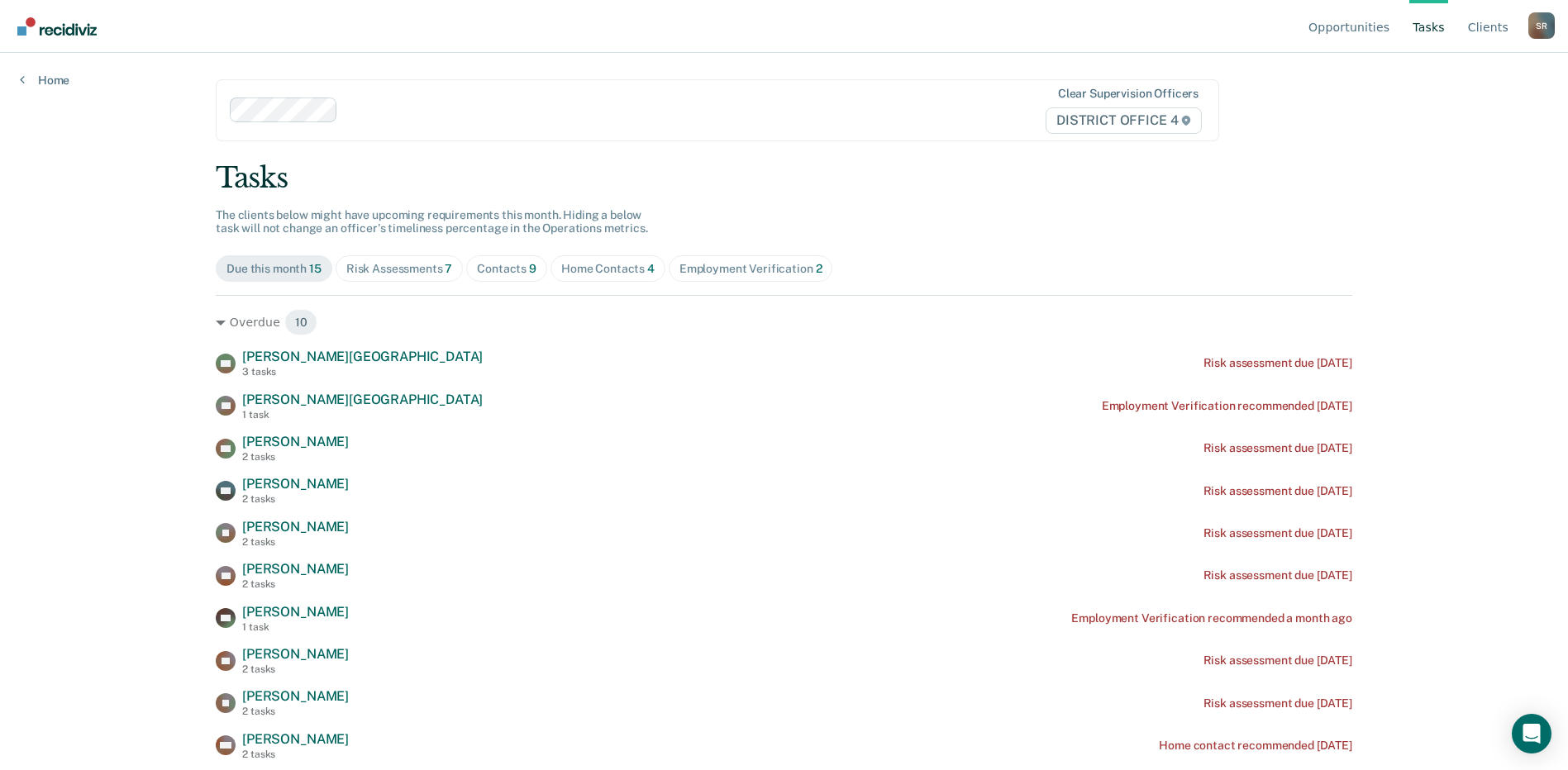
click at [606, 250] on div "Tasks The clients below might have upcoming requirements this month. Hiding a b…" at bounding box center [784, 593] width 1137 height 865
click at [595, 270] on div "Home Contacts 4" at bounding box center [607, 269] width 93 height 14
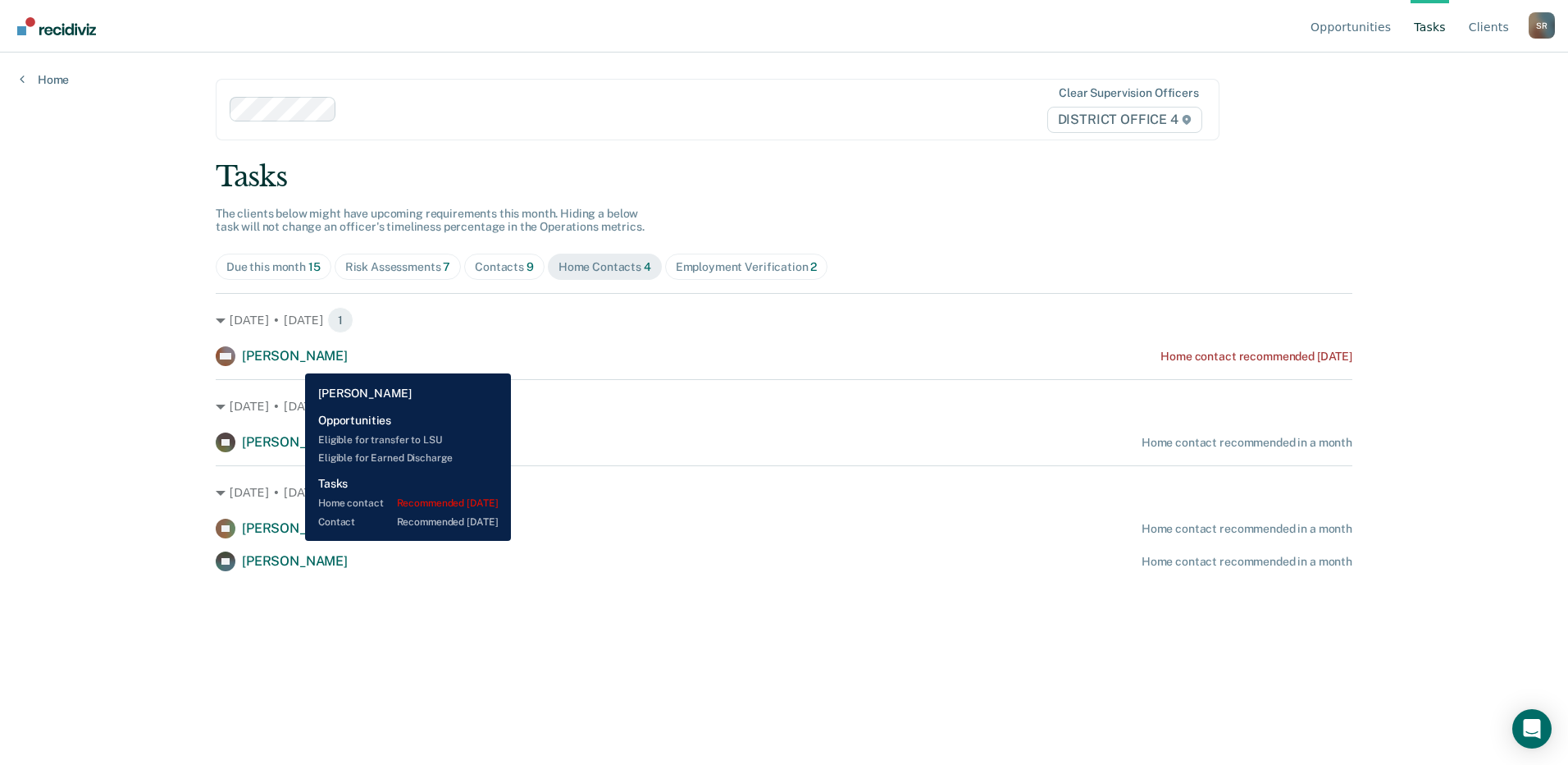
click at [293, 361] on span "[PERSON_NAME]" at bounding box center [295, 355] width 106 height 16
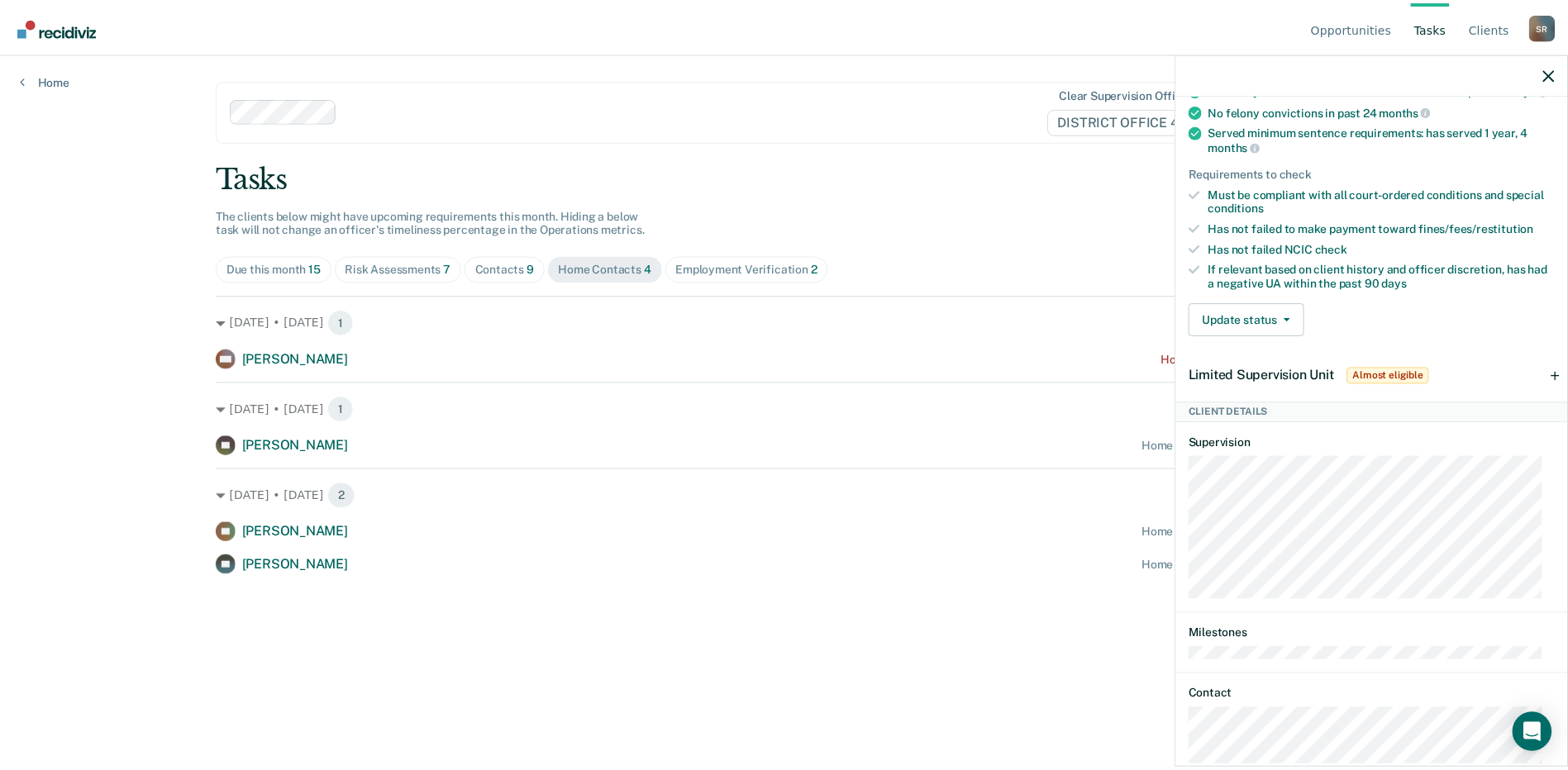
scroll to position [508, 0]
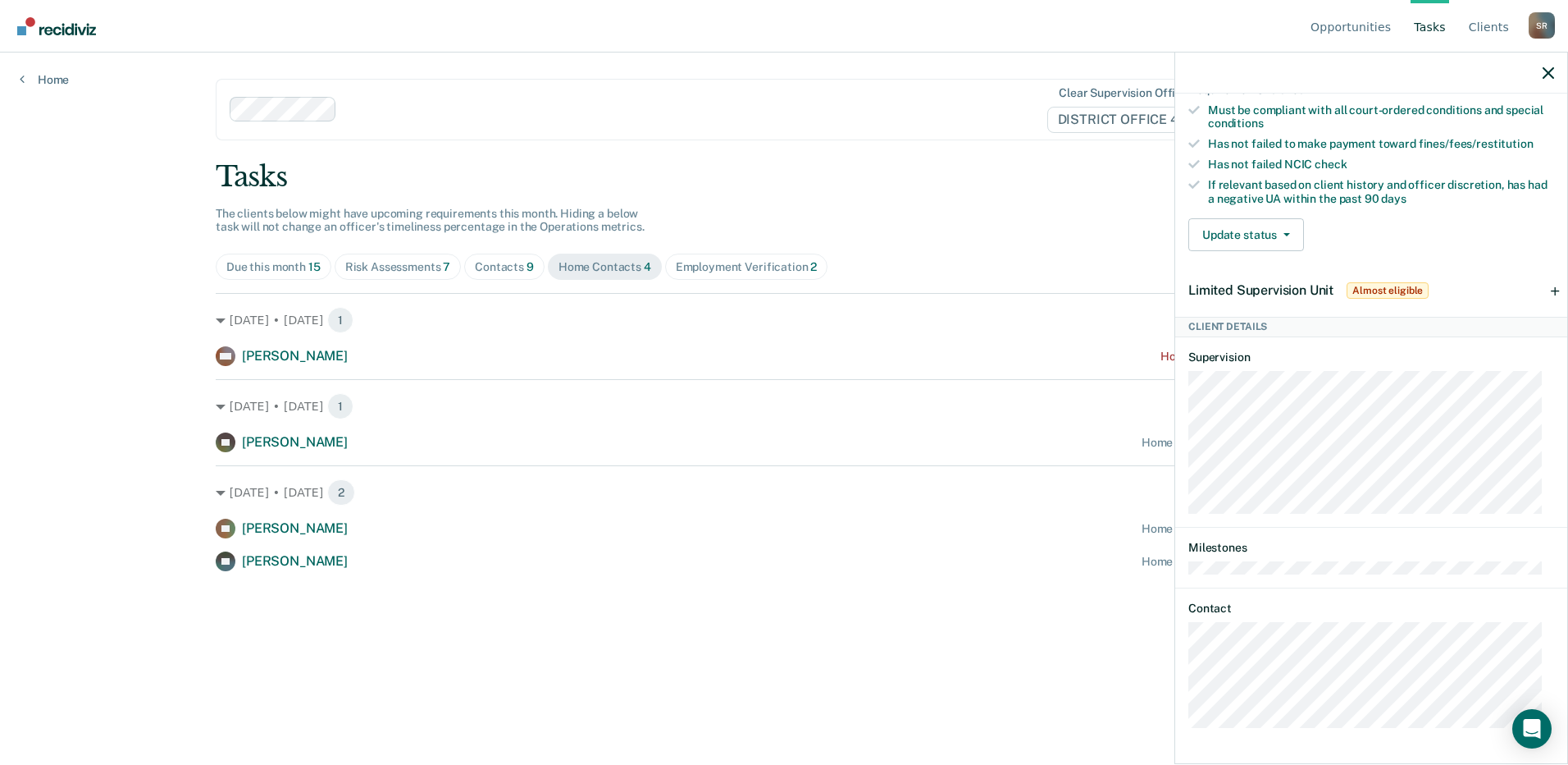
click at [405, 257] on span "Risk Assessments 7" at bounding box center [398, 266] width 127 height 26
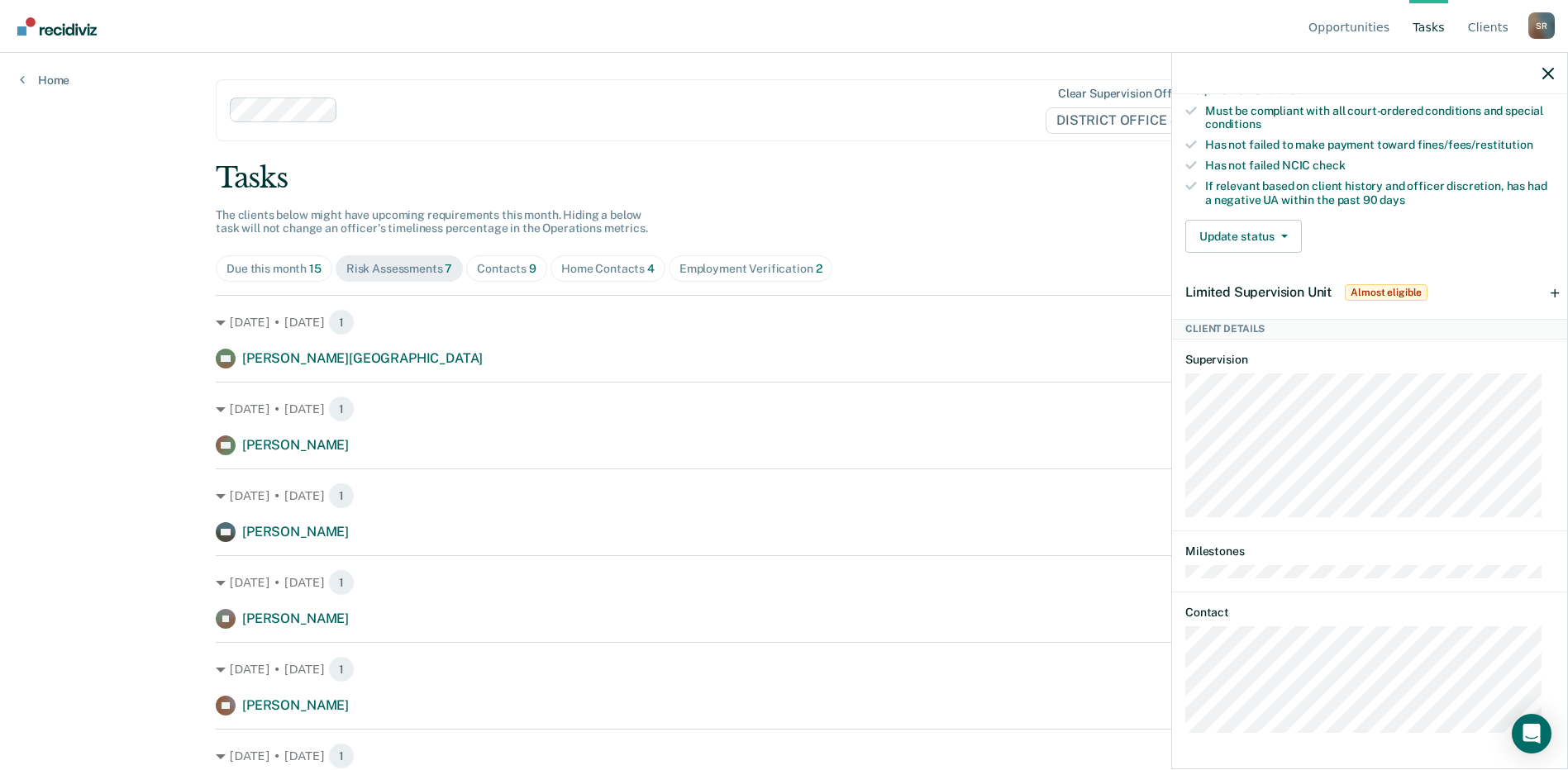
click at [493, 268] on div "Contacts 9" at bounding box center [507, 269] width 59 height 14
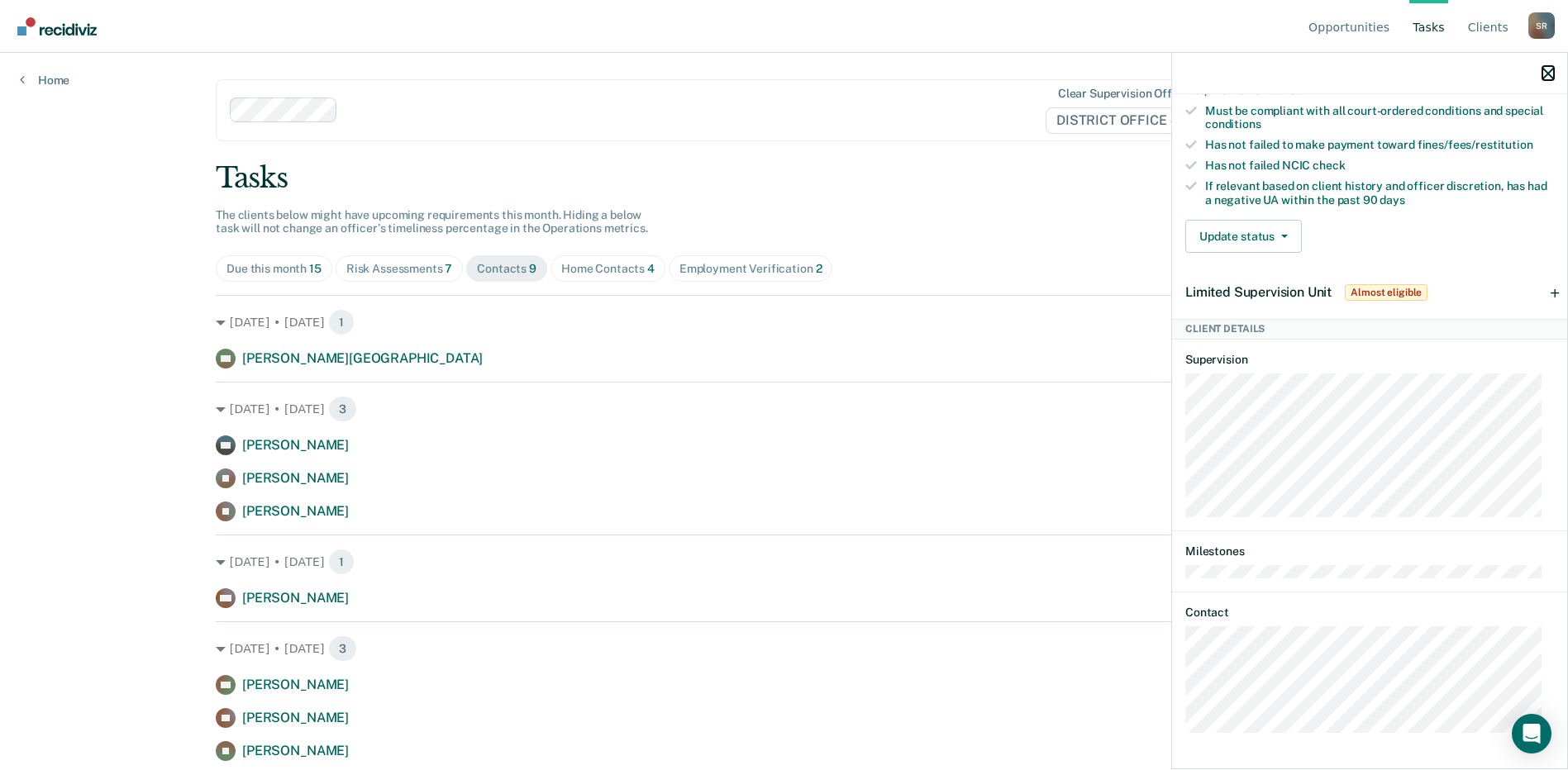
click at [1547, 69] on icon "button" at bounding box center [1548, 74] width 12 height 12
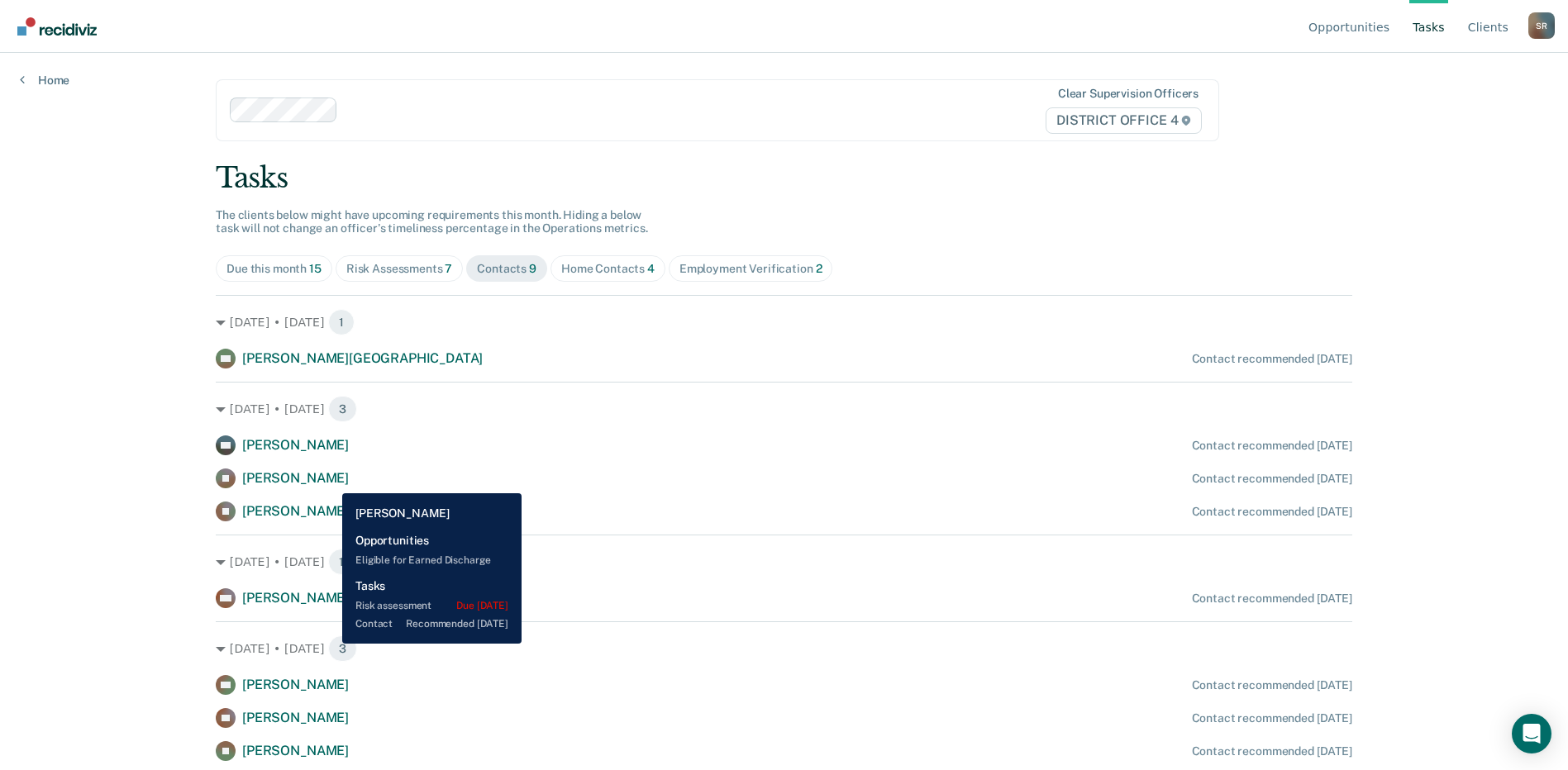
click at [330, 481] on span "[PERSON_NAME]" at bounding box center [295, 478] width 107 height 16
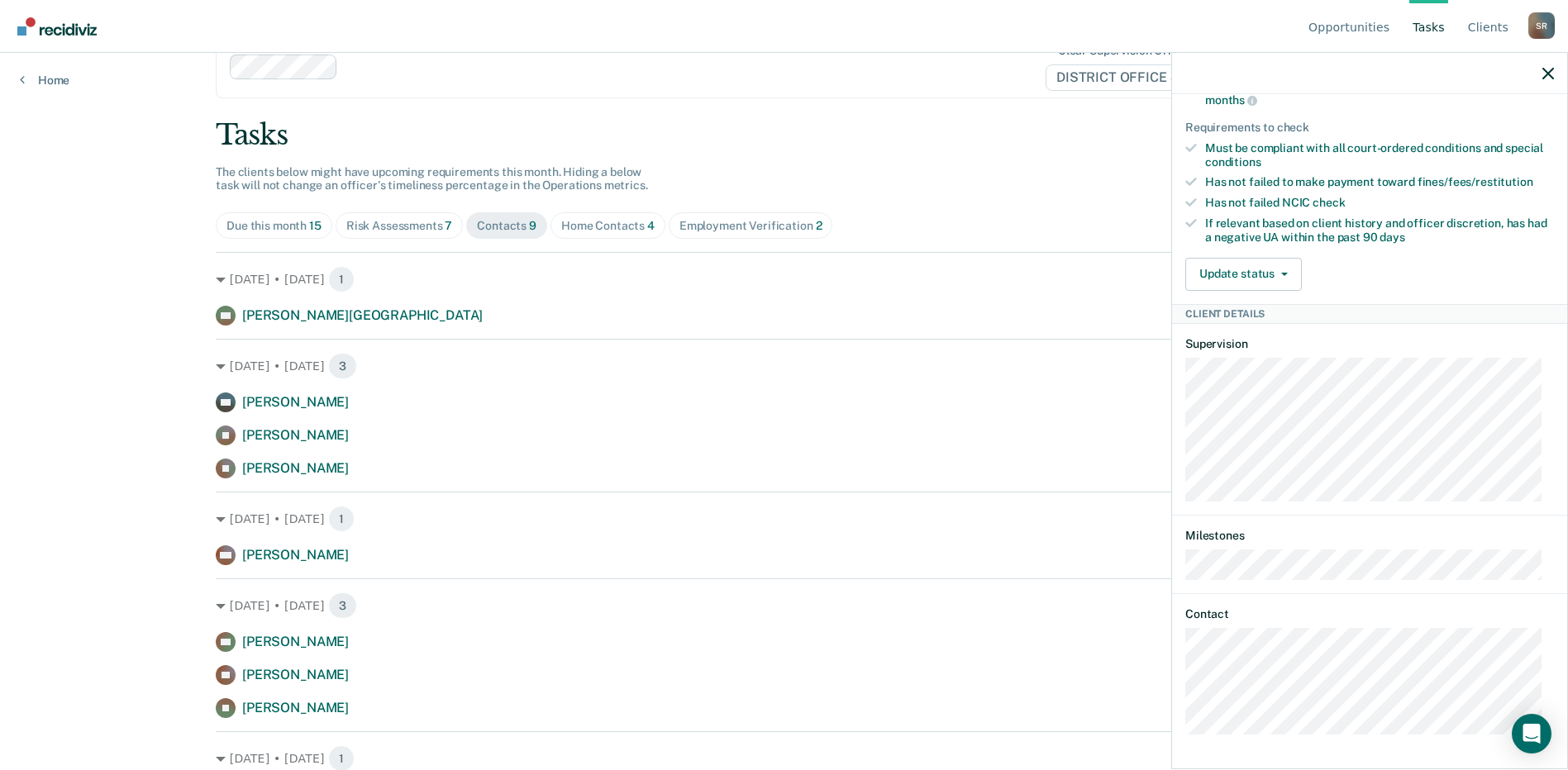
scroll to position [78, 0]
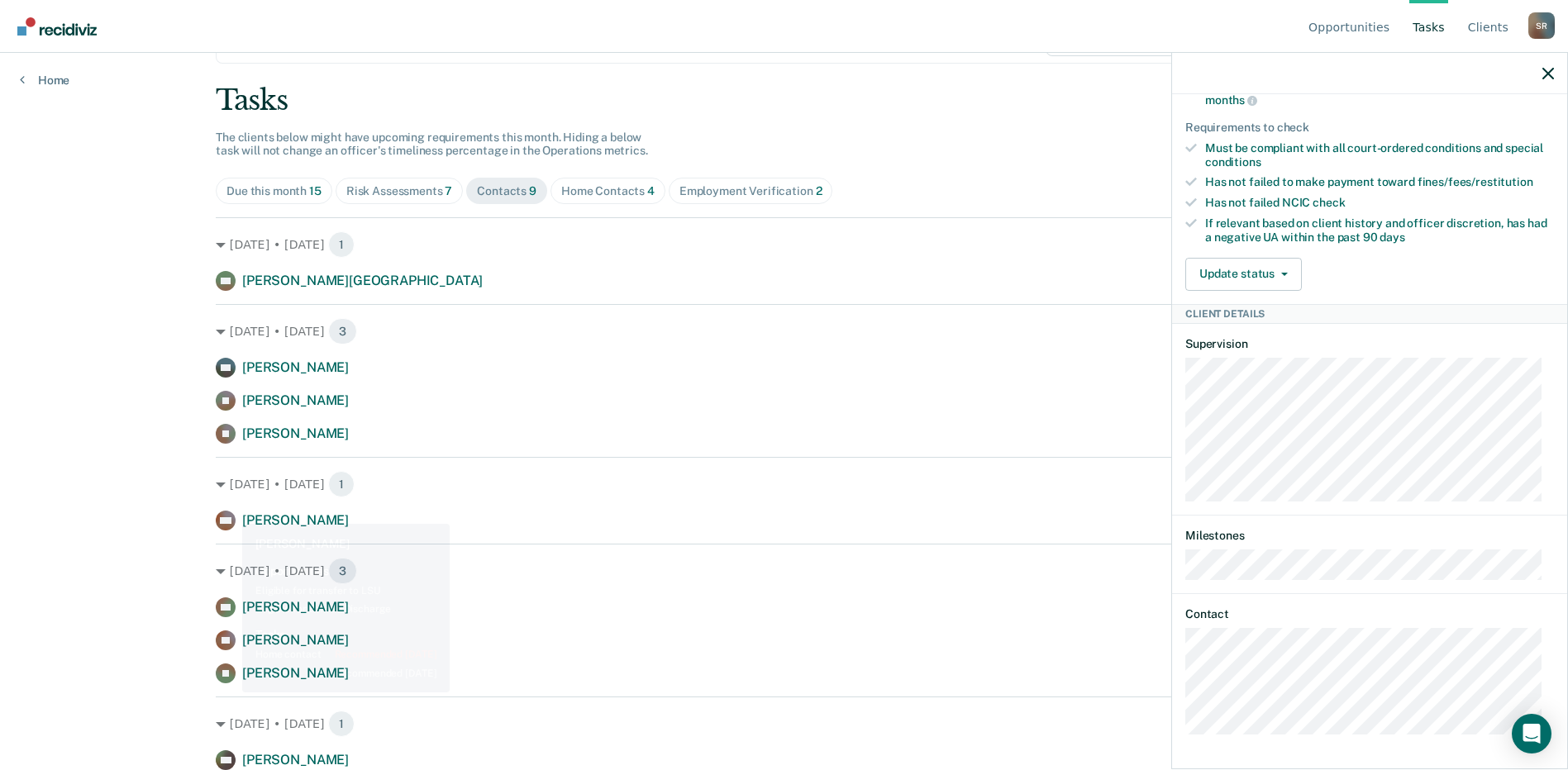
click at [178, 474] on div "Opportunities Tasks Client s [PERSON_NAME] Profile How it works Log Out Home Cl…" at bounding box center [784, 307] width 1568 height 770
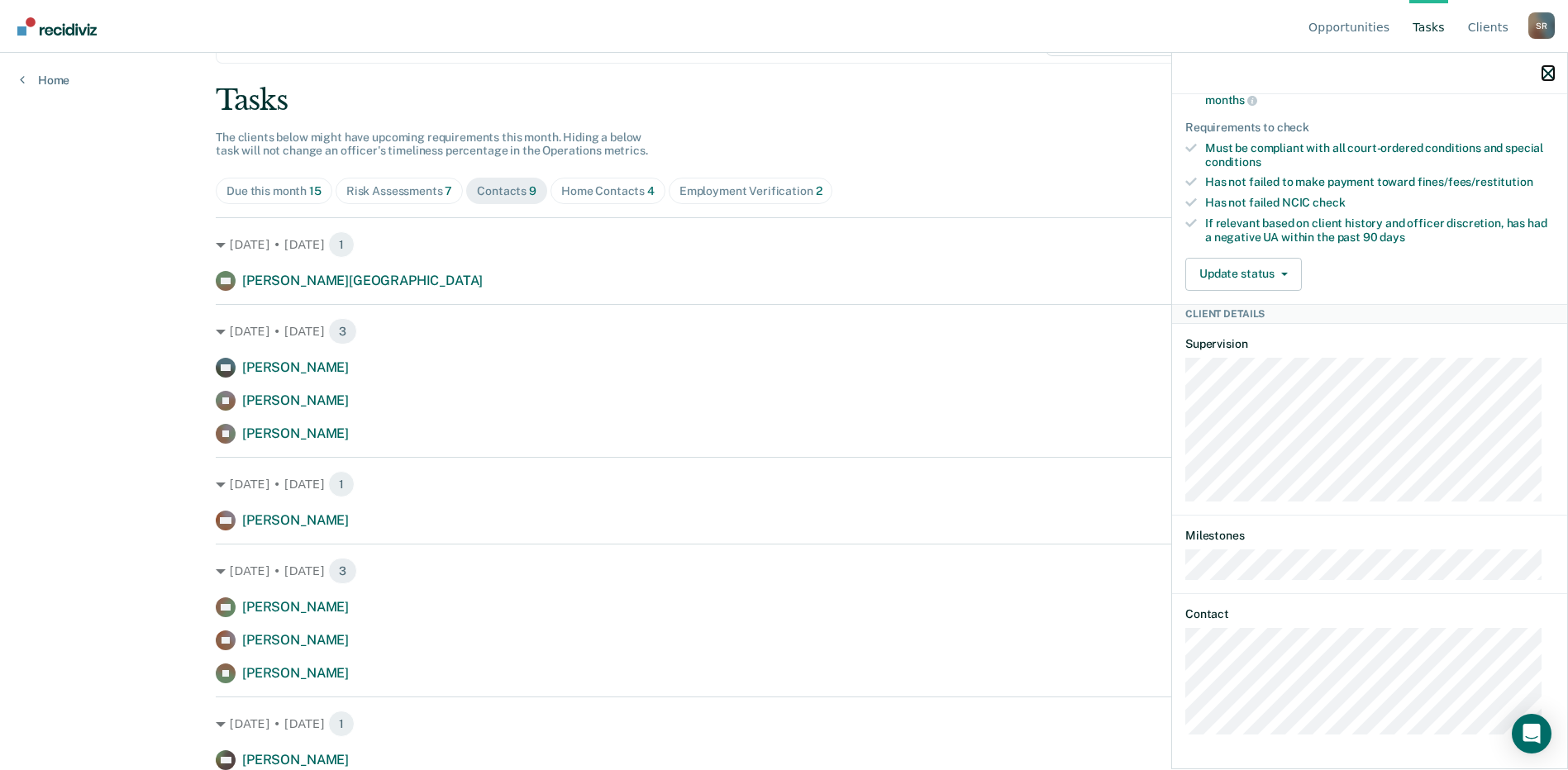
click at [1551, 70] on icon "button" at bounding box center [1548, 74] width 12 height 12
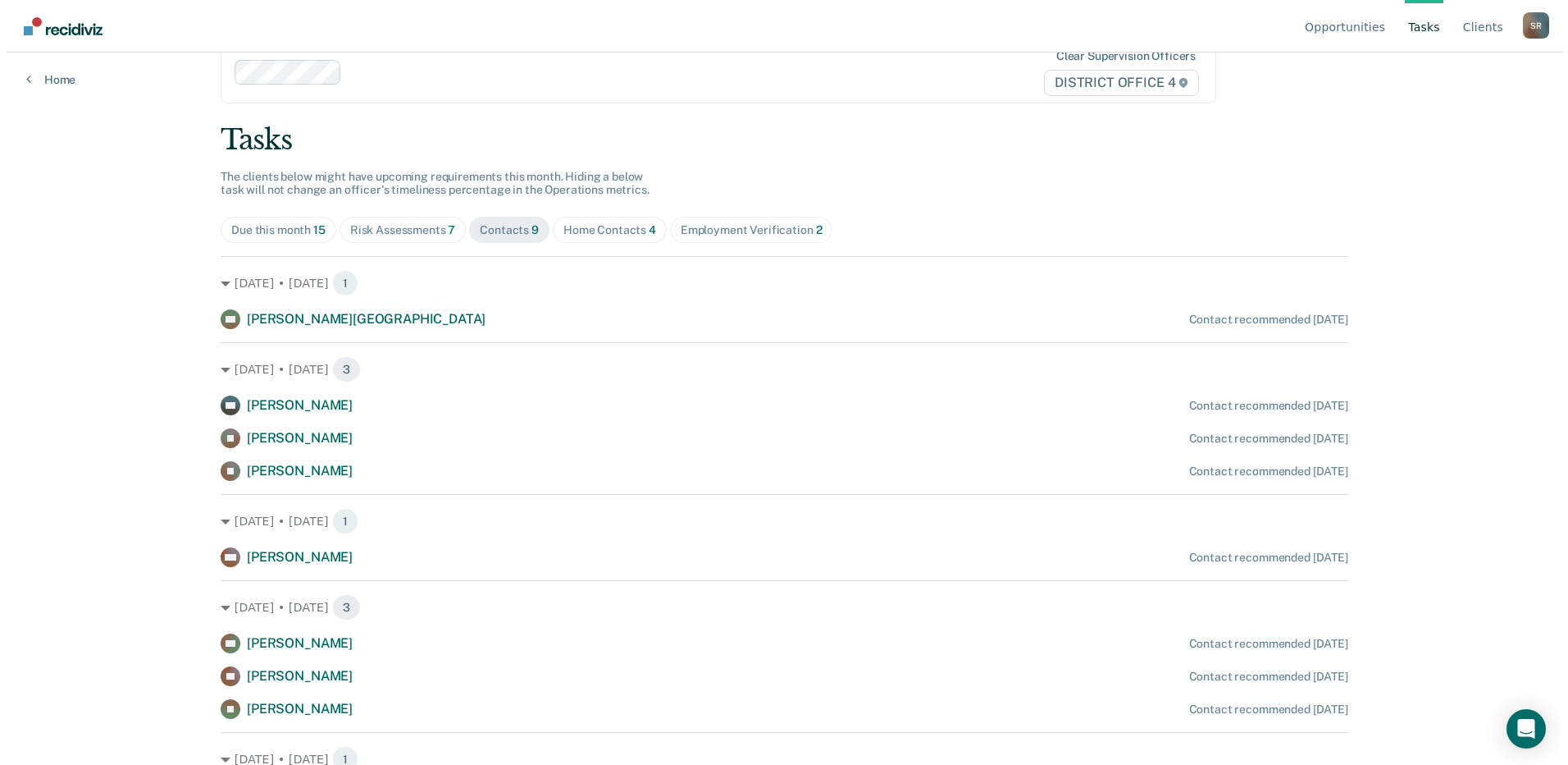
scroll to position [0, 0]
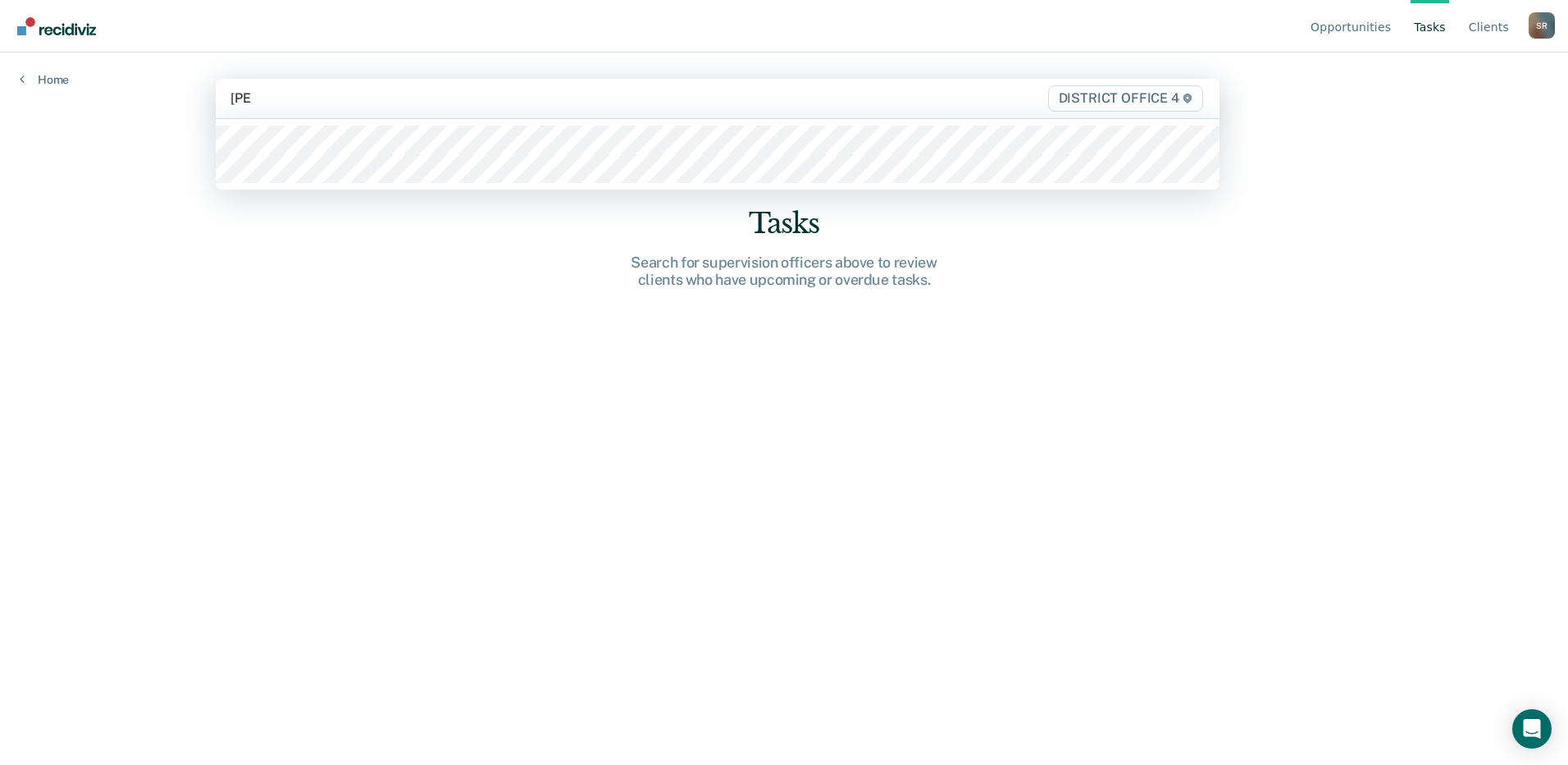
type input "[PERSON_NAME]"
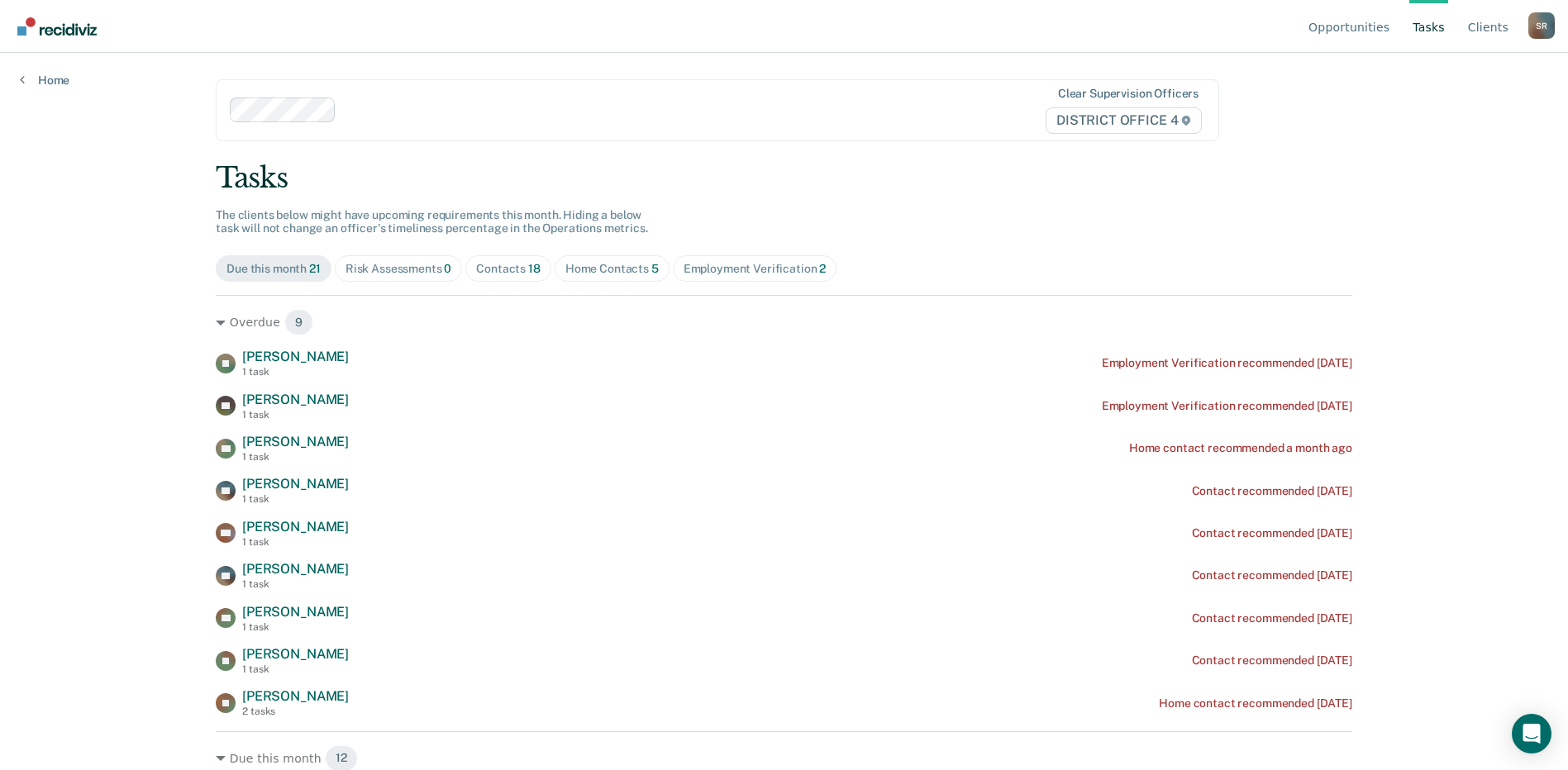
click at [357, 276] on span "Risk Assessments 0" at bounding box center [398, 268] width 128 height 26
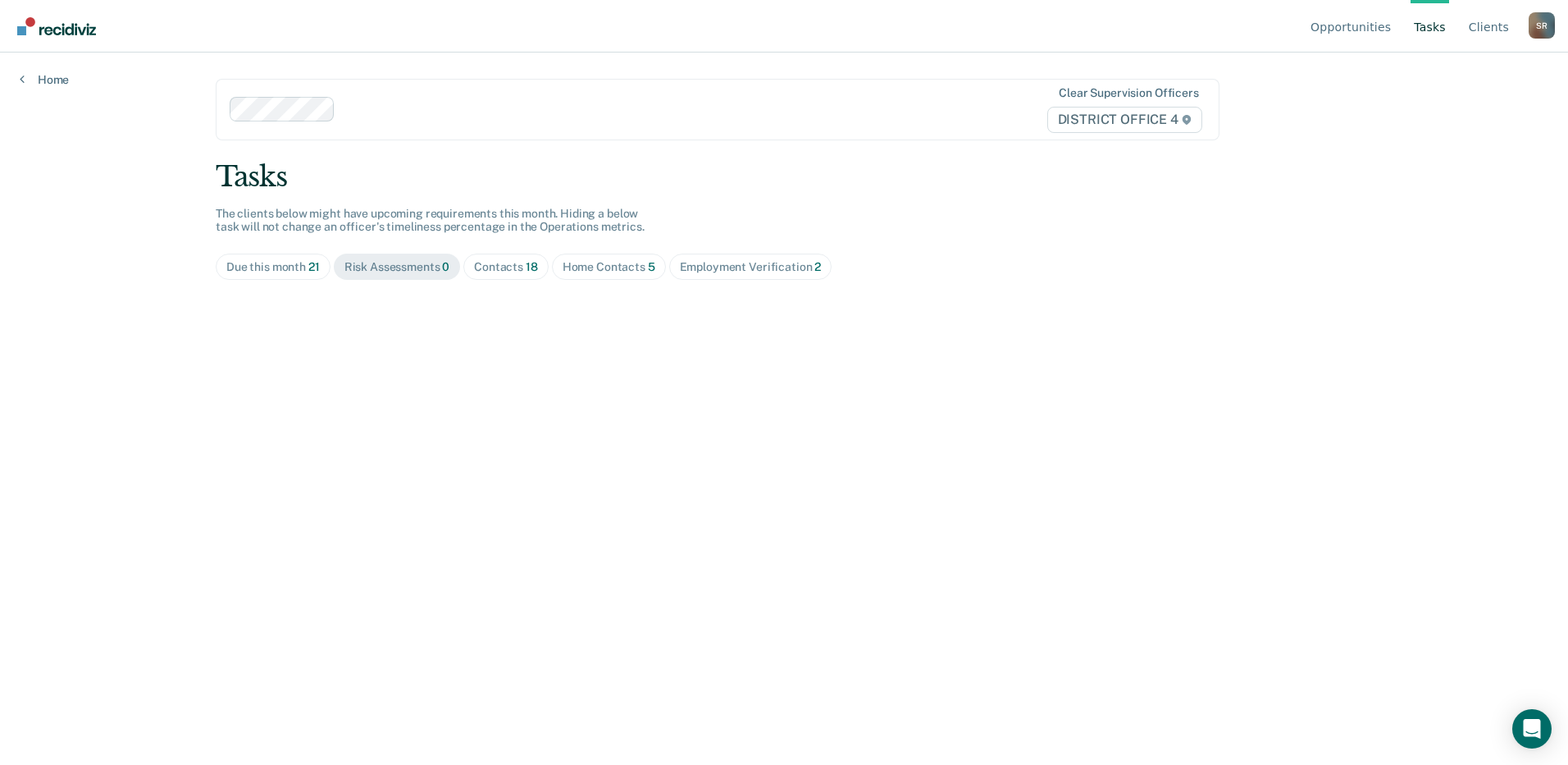
click at [508, 260] on div "Contacts 18" at bounding box center [506, 267] width 64 height 14
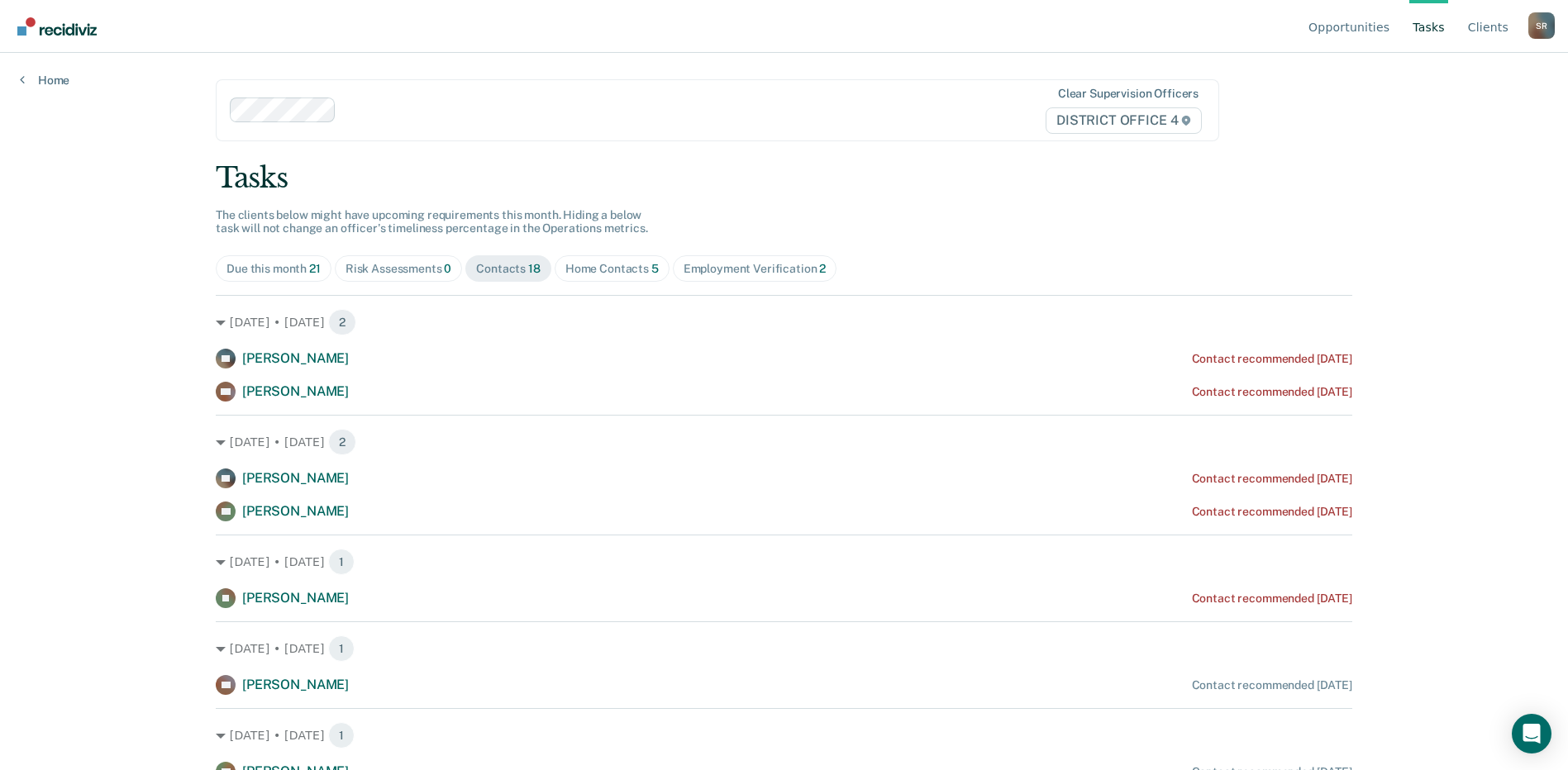
click at [614, 277] on span "Home Contacts 5" at bounding box center [612, 268] width 115 height 26
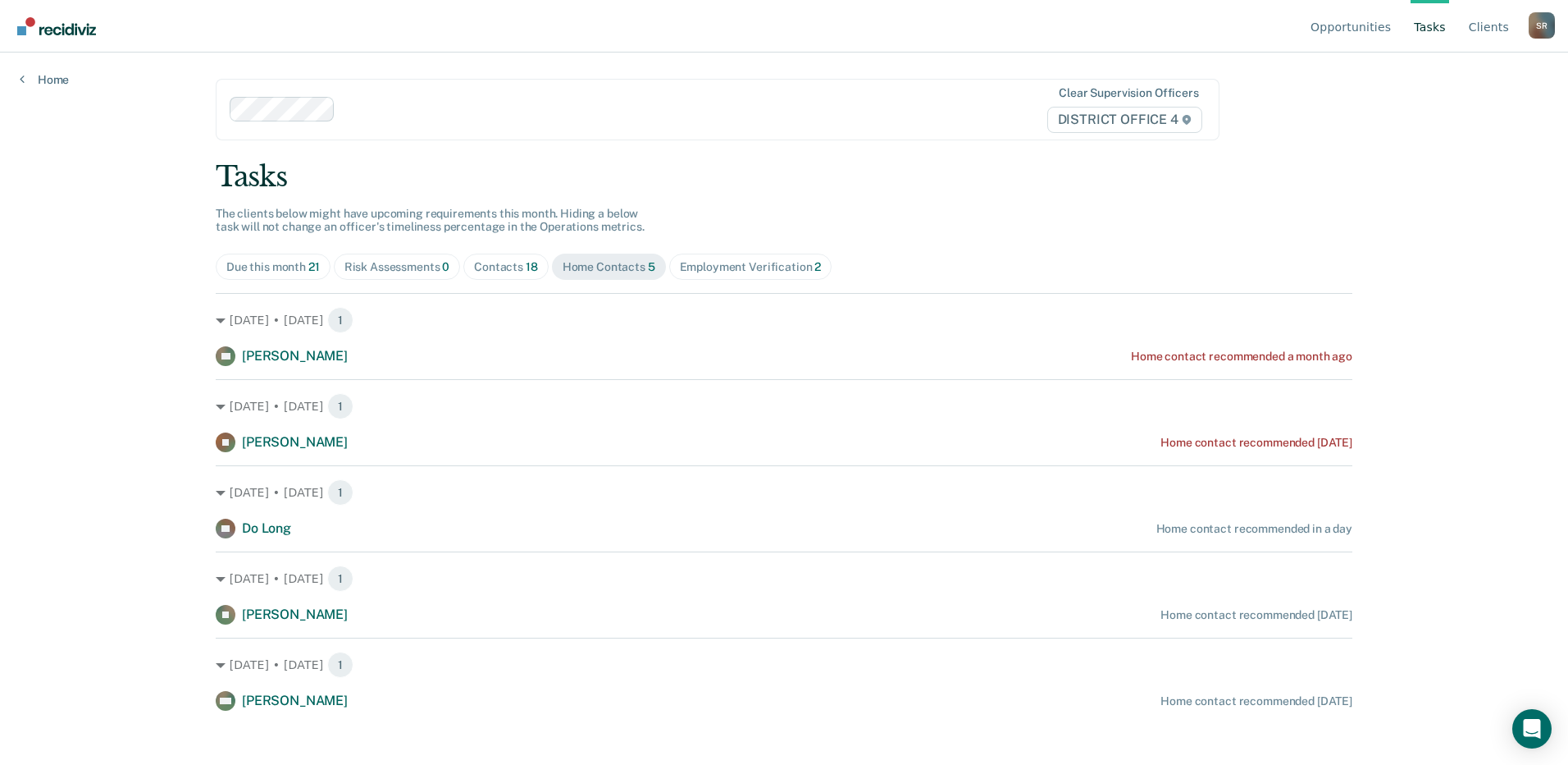
click at [701, 250] on div "Tasks The clients below might have upcoming requirements this month. Hiding a b…" at bounding box center [784, 436] width 1137 height 551
click at [710, 273] on div "Employment Verification 2" at bounding box center [750, 267] width 142 height 14
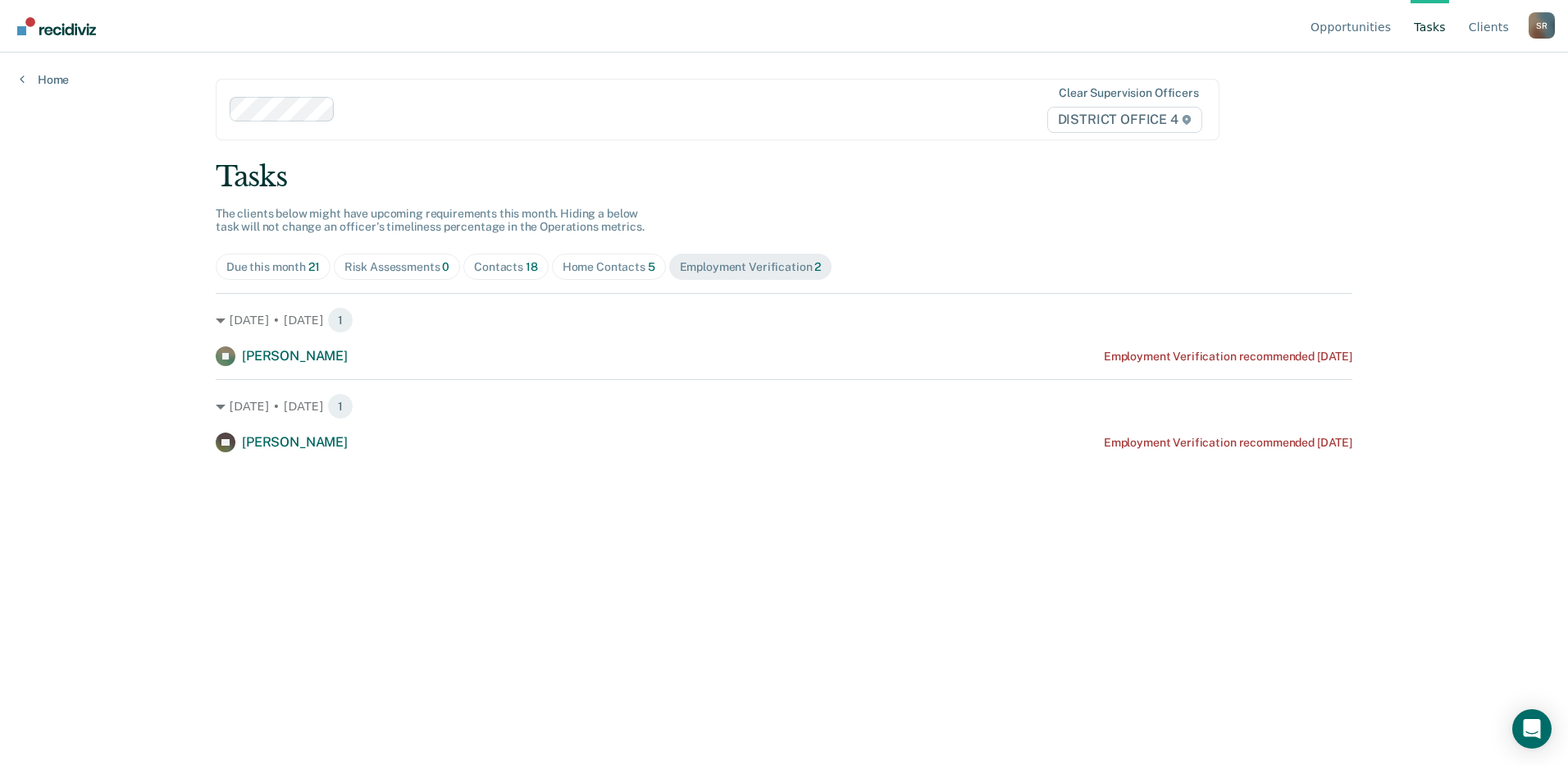
click at [630, 268] on div "Home Contacts 5" at bounding box center [609, 267] width 92 height 14
